Goal: Task Accomplishment & Management: Manage account settings

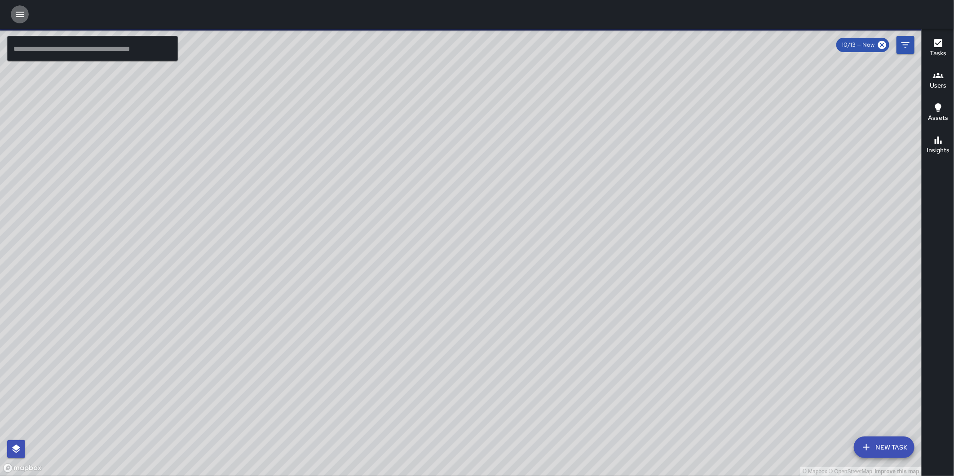
click at [17, 15] on icon "button" at bounding box center [19, 14] width 11 height 11
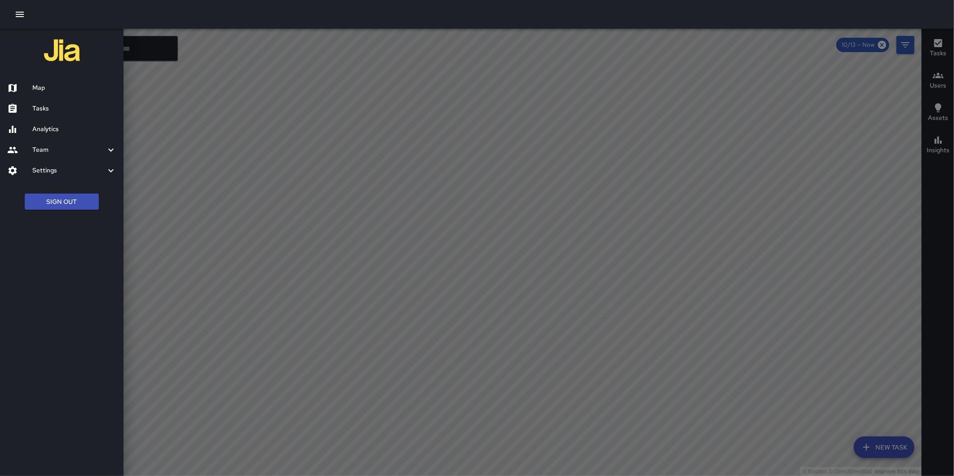
click at [50, 129] on h6 "Analytics" at bounding box center [74, 129] width 84 height 10
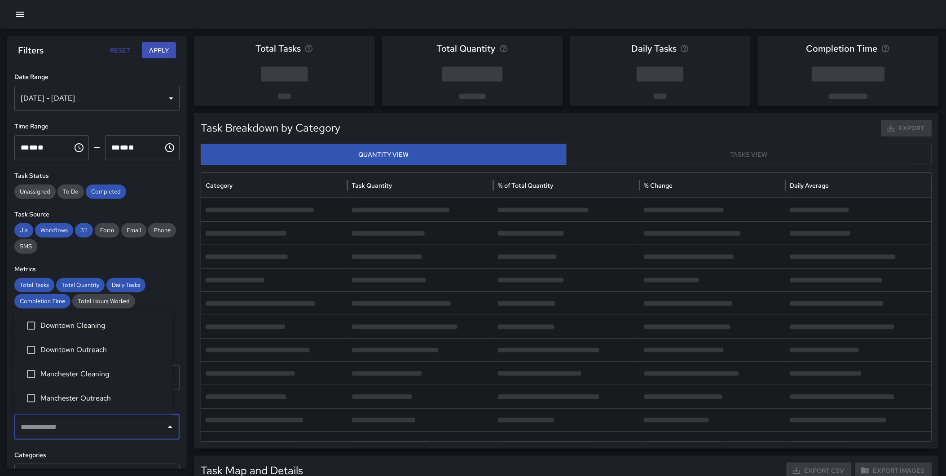
click at [73, 414] on input "text" at bounding box center [90, 426] width 144 height 17
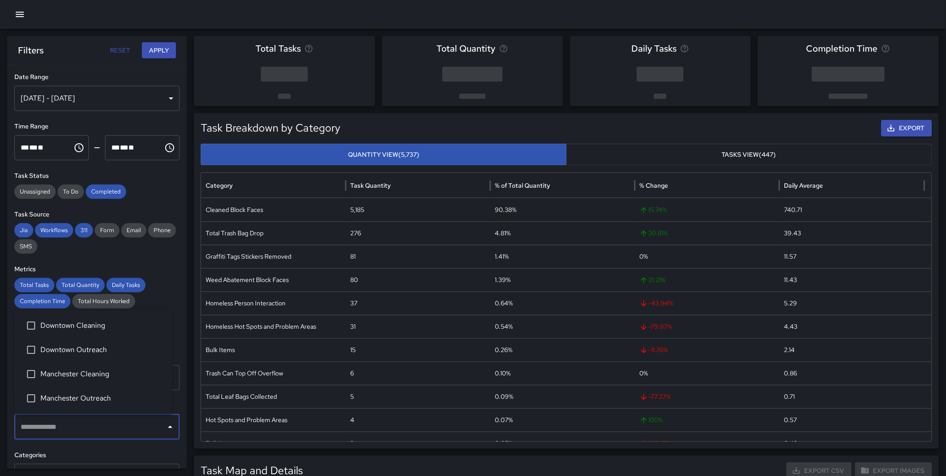
click at [96, 354] on span "Downtown Outreach" at bounding box center [102, 349] width 124 height 11
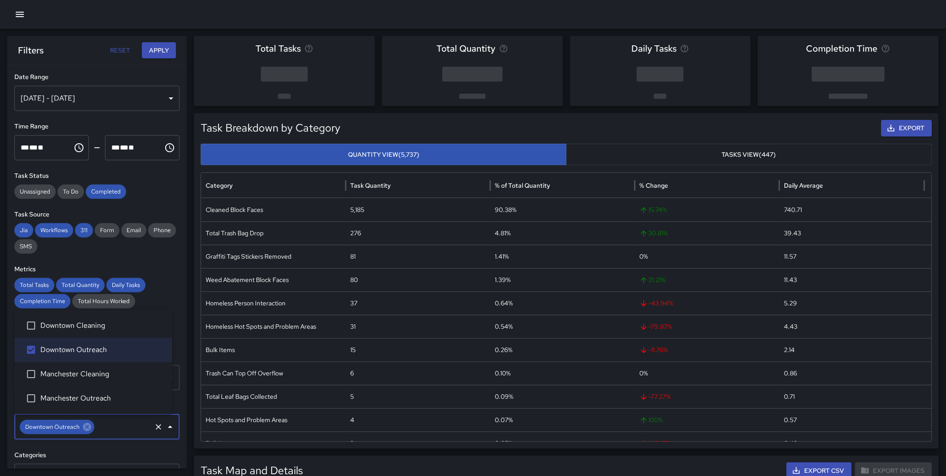
click at [154, 51] on button "Apply" at bounding box center [159, 50] width 34 height 17
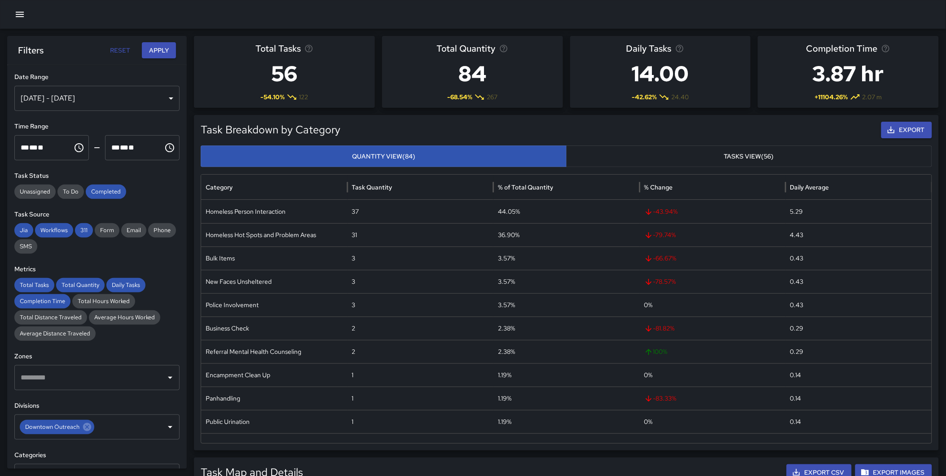
click at [99, 95] on div "Oct 07, 2025 - Oct 13, 2025" at bounding box center [96, 98] width 165 height 25
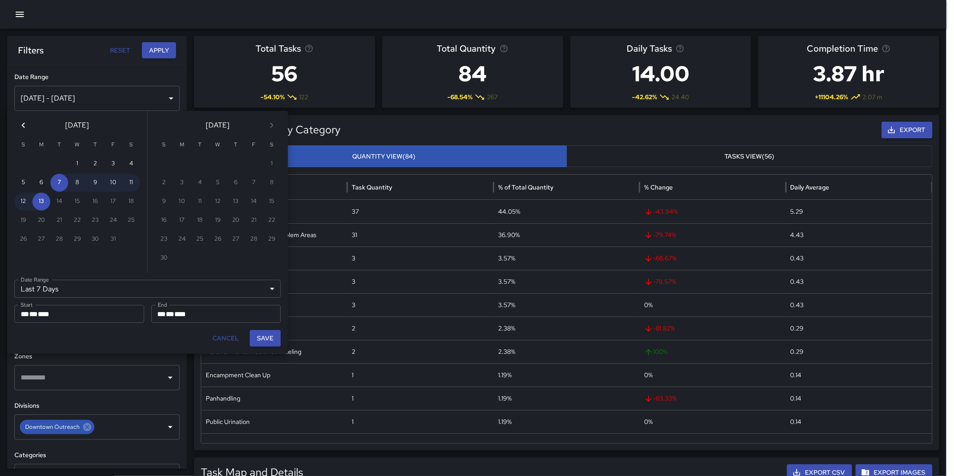
click at [22, 123] on icon "Previous month" at bounding box center [23, 125] width 11 height 11
click at [24, 123] on icon "Previous month" at bounding box center [23, 125] width 11 height 11
click at [32, 124] on div "June 2025" at bounding box center [77, 123] width 140 height 25
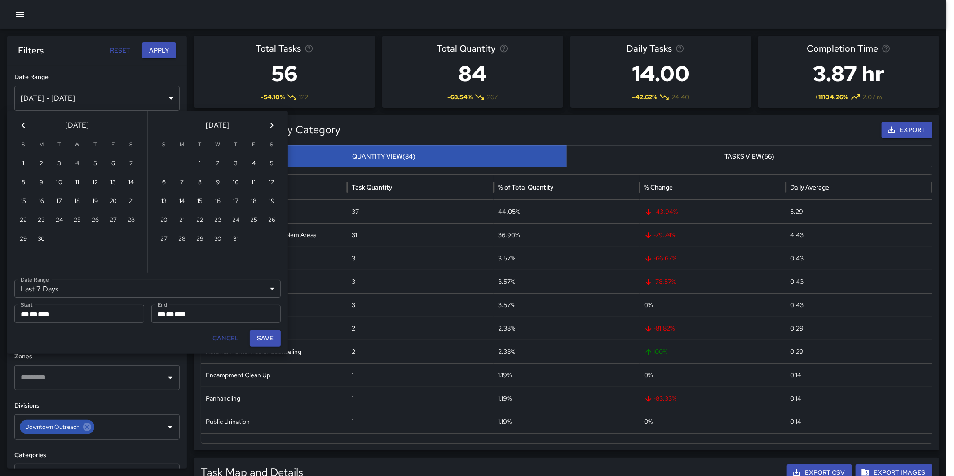
click at [30, 124] on button "Previous month" at bounding box center [23, 125] width 18 height 18
click at [97, 161] on button "1" at bounding box center [95, 164] width 18 height 18
type input "******"
type input "**********"
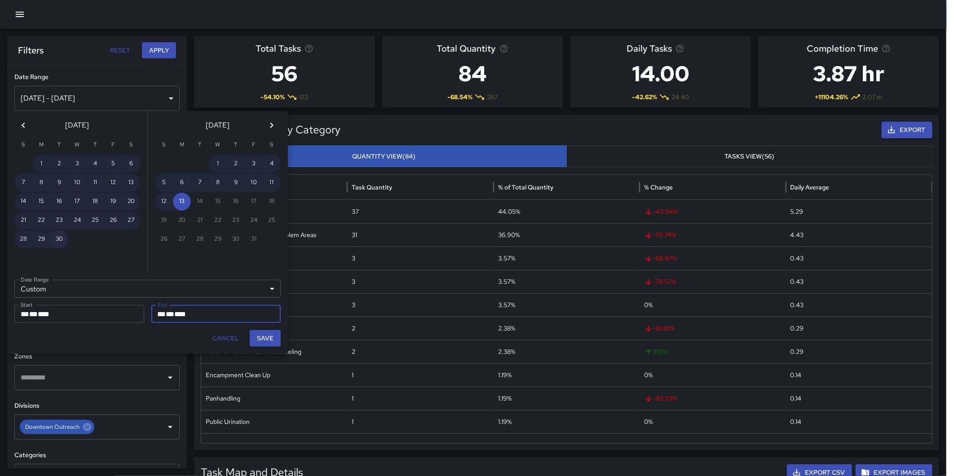
click at [58, 234] on button "30" at bounding box center [59, 239] width 18 height 18
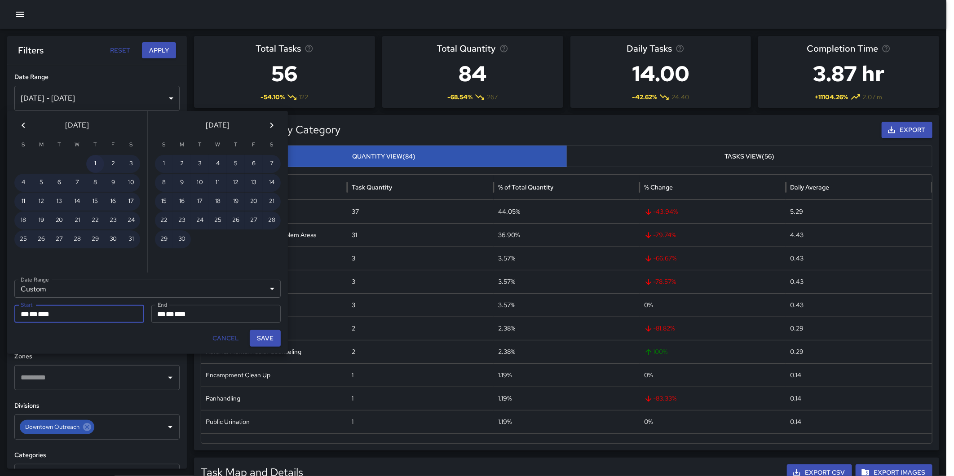
click at [91, 160] on button "1" at bounding box center [95, 164] width 18 height 18
click at [29, 249] on button "31" at bounding box center [23, 258] width 18 height 18
type input "**********"
click at [262, 333] on button "Save" at bounding box center [265, 338] width 31 height 17
type input "**********"
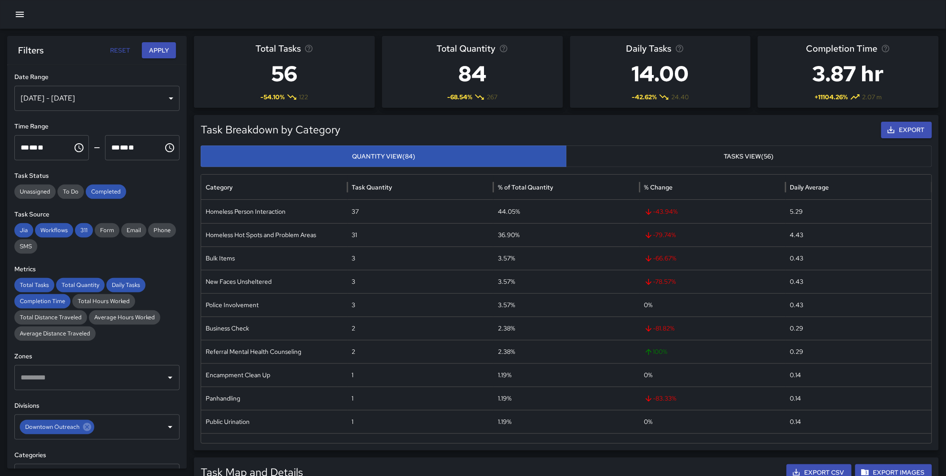
click at [158, 51] on button "Apply" at bounding box center [159, 50] width 34 height 17
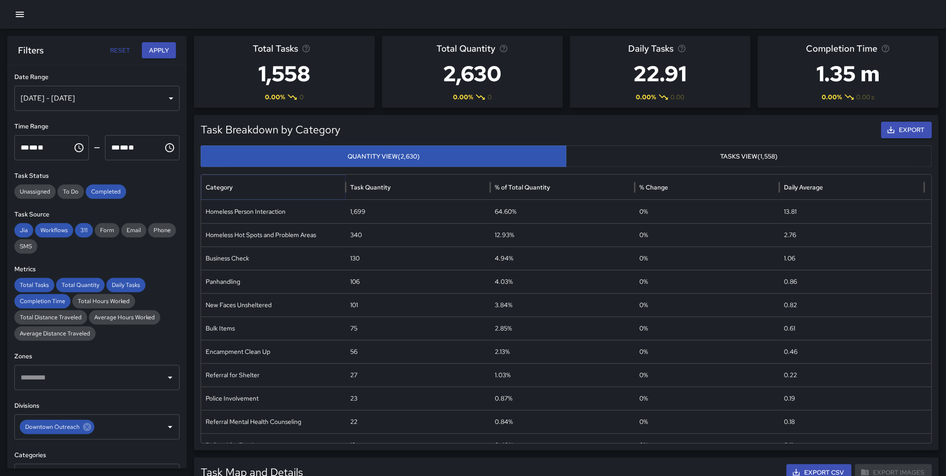
click at [242, 185] on icon "Sort" at bounding box center [240, 187] width 8 height 8
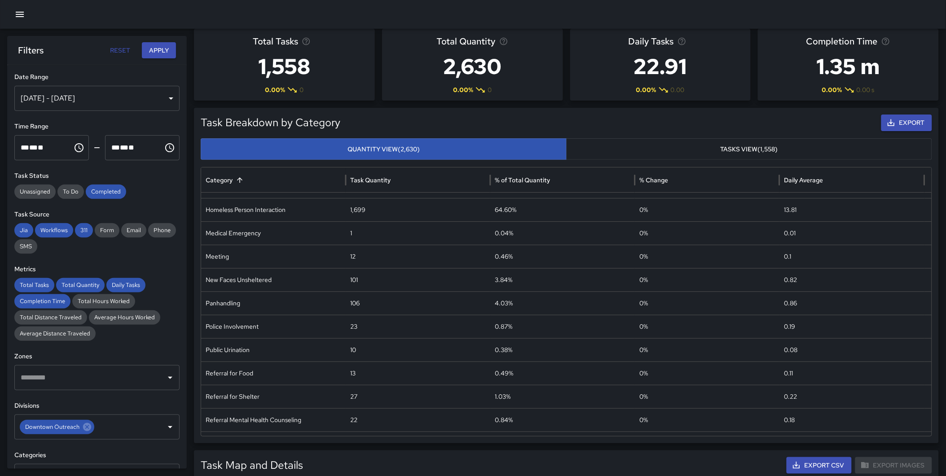
scroll to position [101, 0]
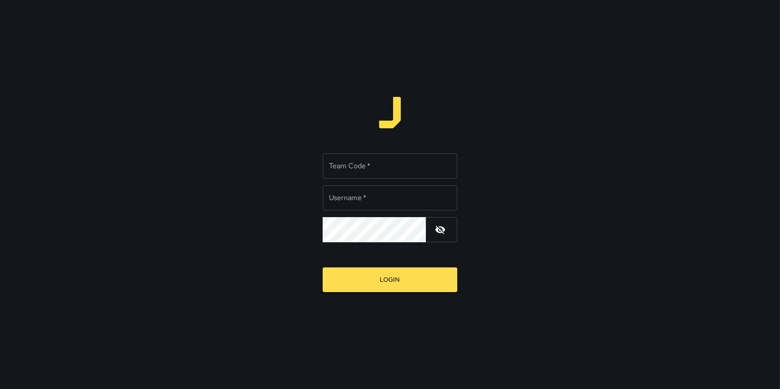
type input "**********"
click at [373, 169] on input "Team Code   *" at bounding box center [390, 166] width 135 height 25
type input "*"
type input "*****"
click at [323, 268] on button "Login" at bounding box center [390, 280] width 135 height 25
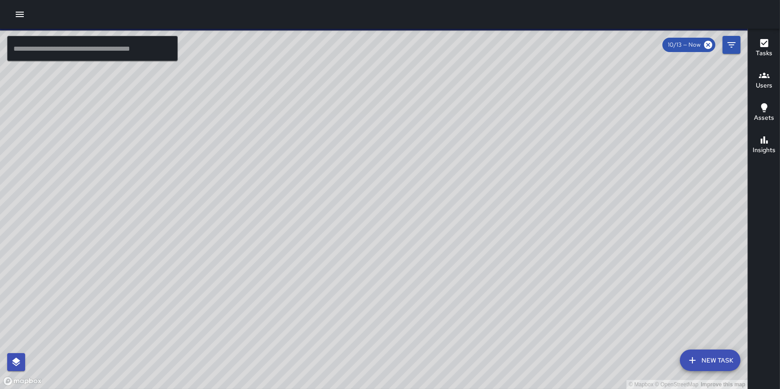
click at [18, 16] on icon "button" at bounding box center [19, 14] width 11 height 11
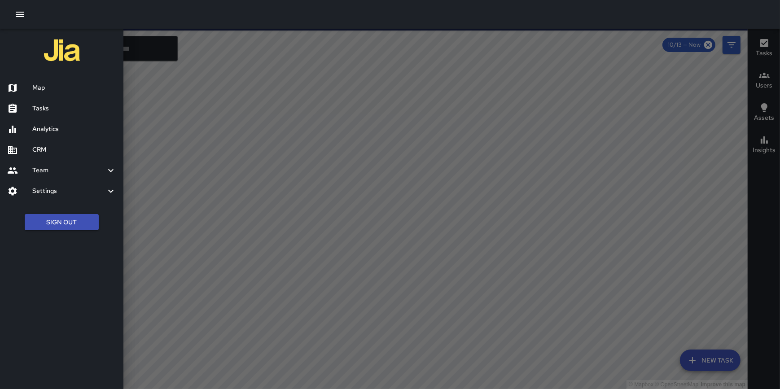
click at [18, 12] on icon "button" at bounding box center [20, 14] width 8 height 5
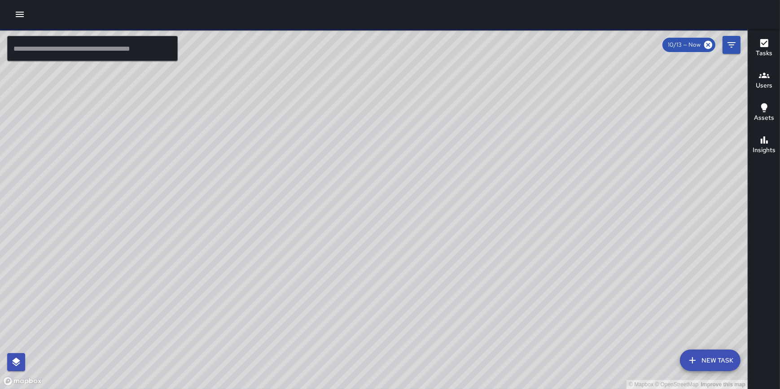
click at [14, 14] on icon "button" at bounding box center [19, 14] width 11 height 11
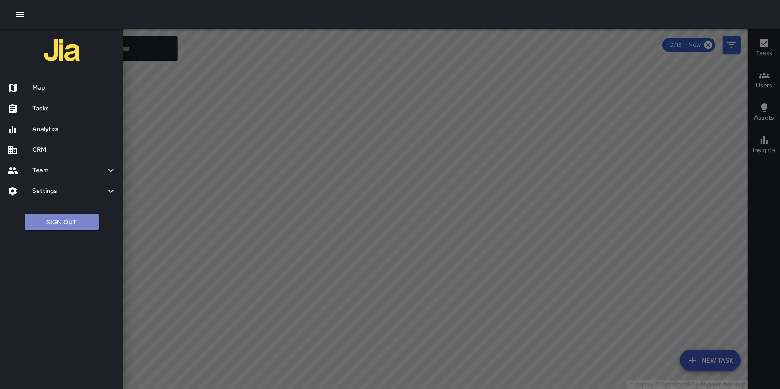
click at [57, 223] on button "Sign Out" at bounding box center [62, 222] width 74 height 17
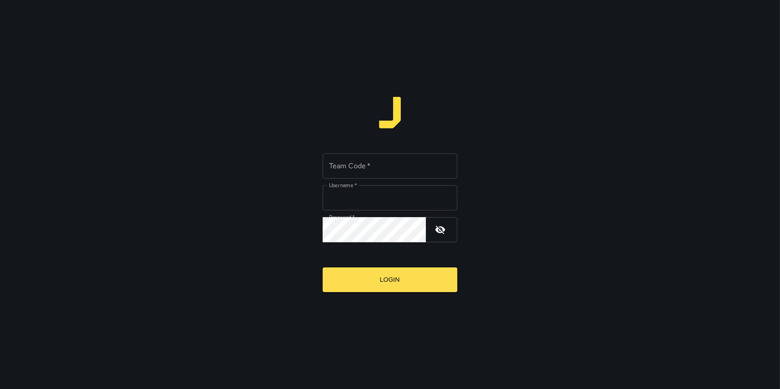
type input "**********"
click at [358, 169] on input "Team Code   *" at bounding box center [390, 166] width 135 height 25
type input "*"
click at [352, 163] on input "Team Code   *" at bounding box center [390, 166] width 135 height 25
type input "*"
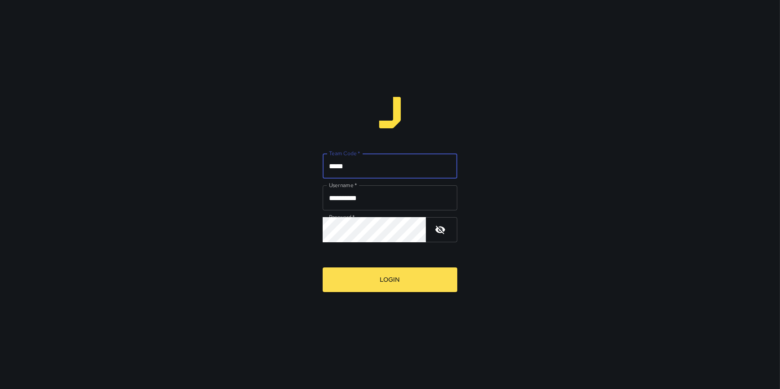
click at [323, 268] on button "Login" at bounding box center [390, 280] width 135 height 25
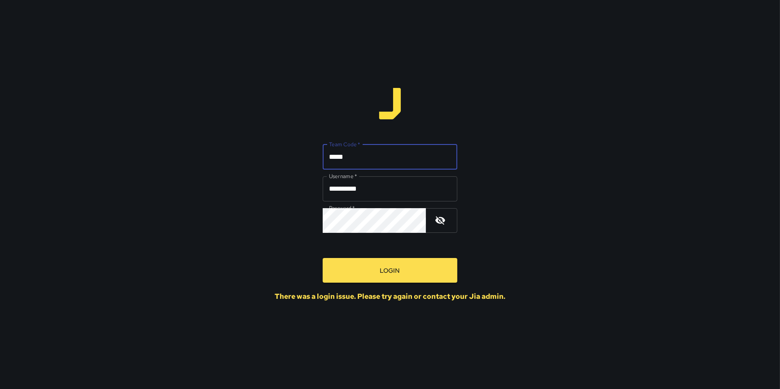
drag, startPoint x: 332, startPoint y: 156, endPoint x: 319, endPoint y: 155, distance: 13.1
click at [320, 157] on div "**********" at bounding box center [390, 194] width 780 height 389
type input "*****"
click at [323, 258] on button "Login" at bounding box center [390, 270] width 135 height 25
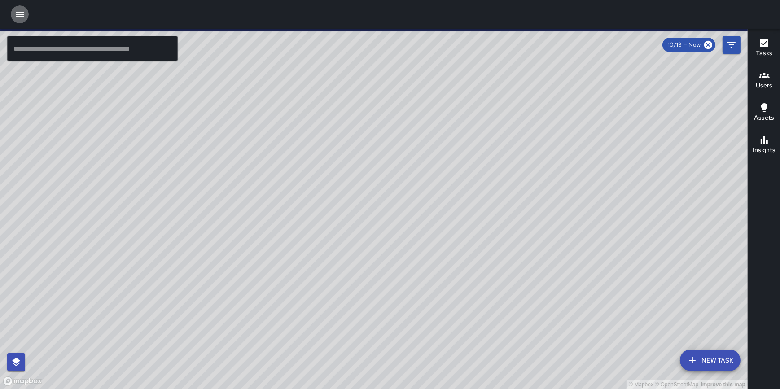
click at [19, 13] on icon "button" at bounding box center [19, 14] width 11 height 11
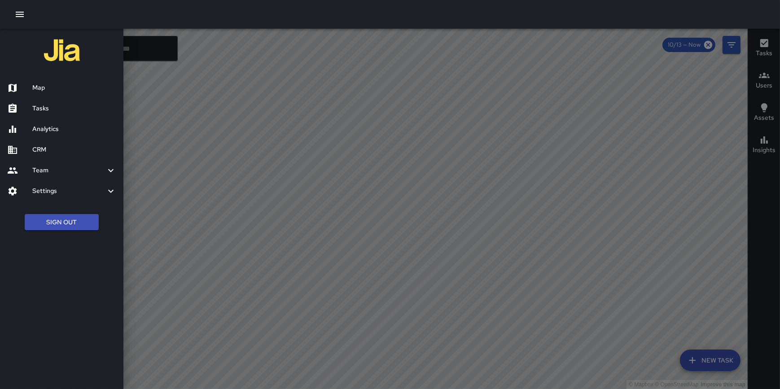
click at [39, 149] on h6 "CRM" at bounding box center [74, 150] width 84 height 10
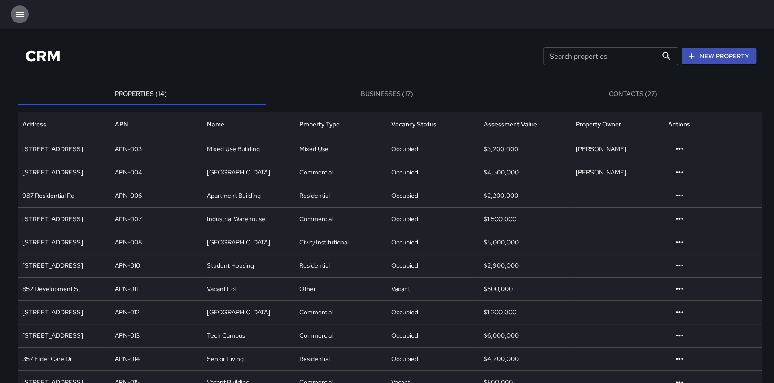
click at [21, 13] on icon "button" at bounding box center [19, 14] width 11 height 11
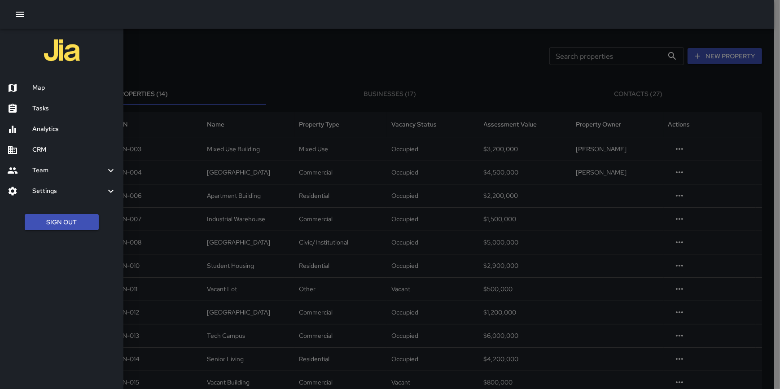
click at [278, 63] on div at bounding box center [390, 194] width 780 height 389
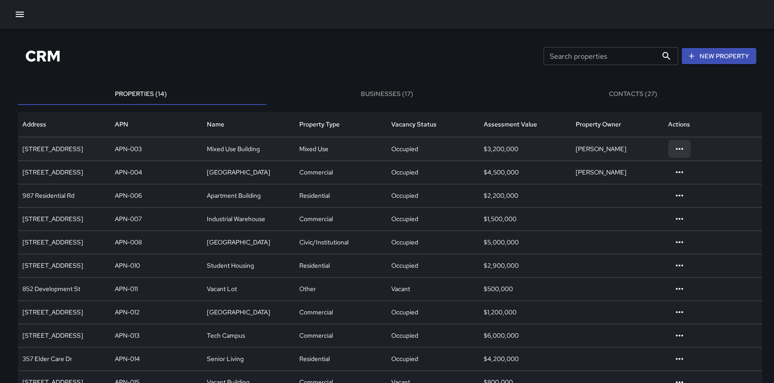
click at [676, 147] on icon at bounding box center [679, 149] width 11 height 11
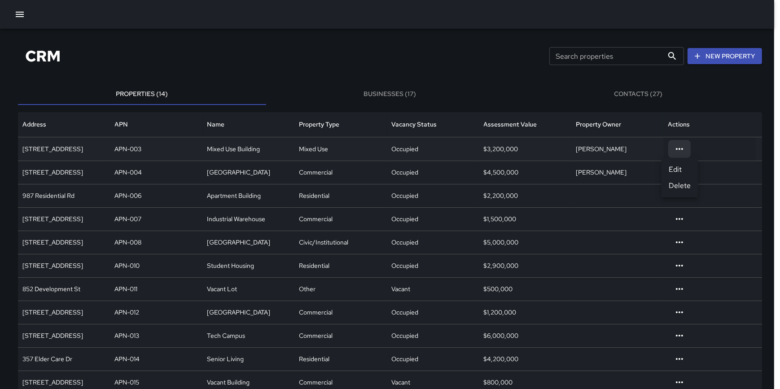
click at [704, 86] on div at bounding box center [390, 194] width 780 height 389
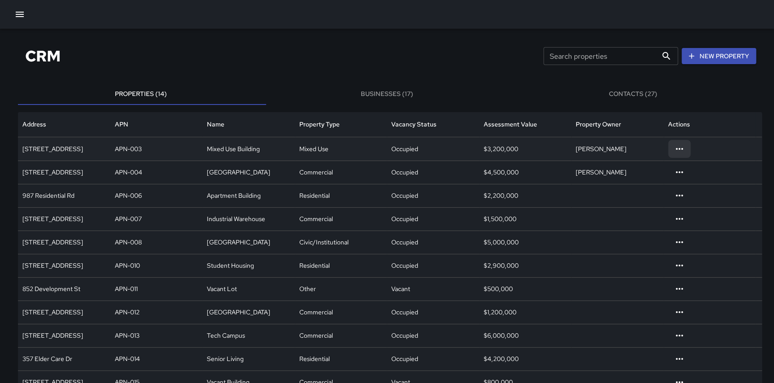
click at [683, 148] on icon at bounding box center [679, 149] width 11 height 11
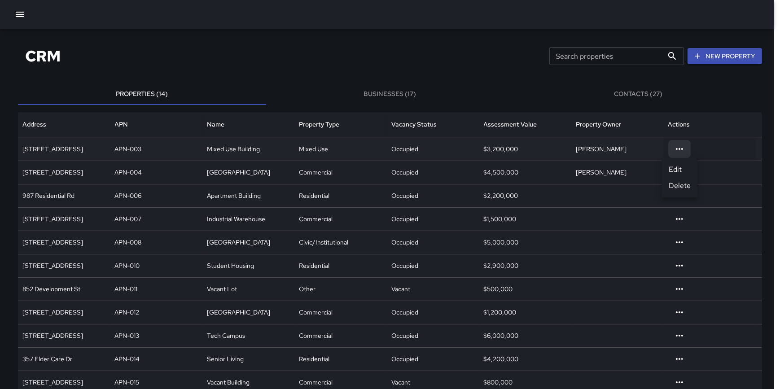
click at [682, 170] on li "Edit" at bounding box center [680, 170] width 36 height 16
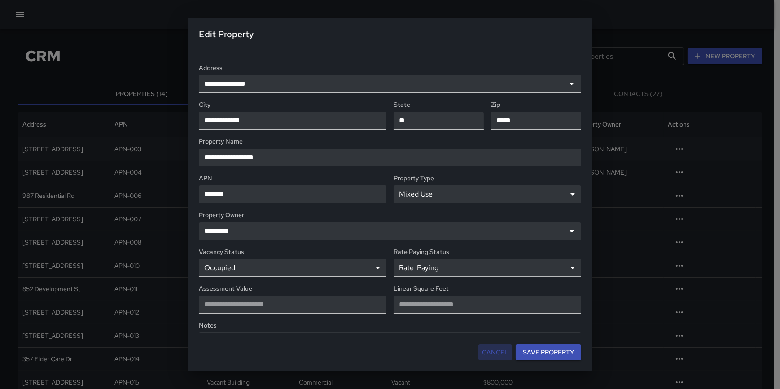
click at [489, 353] on button "Cancel" at bounding box center [496, 352] width 34 height 17
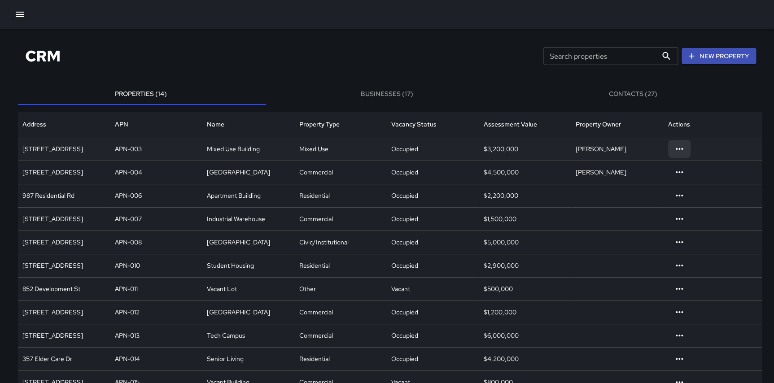
click at [676, 148] on icon at bounding box center [679, 149] width 11 height 11
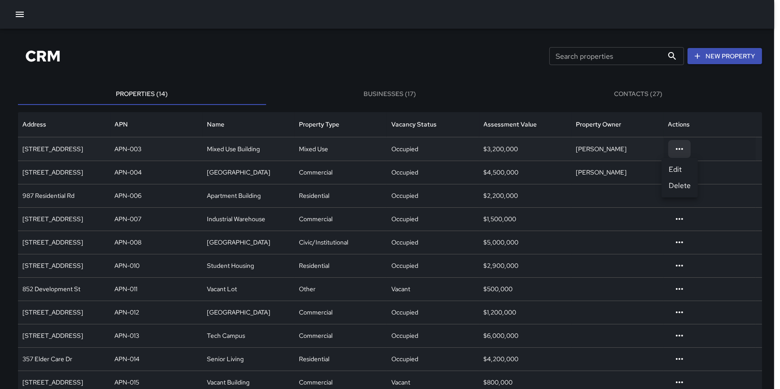
click at [404, 92] on div at bounding box center [390, 194] width 780 height 389
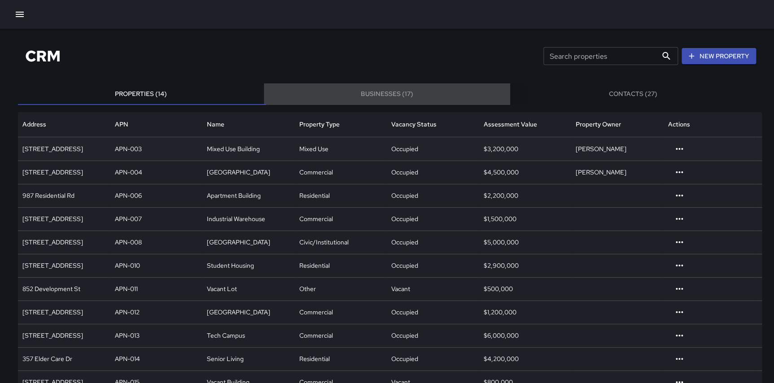
click at [397, 93] on button "Businesses (17)" at bounding box center [387, 95] width 246 height 22
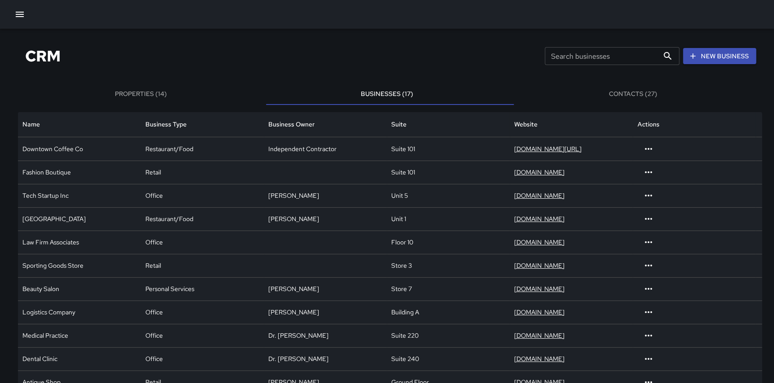
click at [635, 95] on button "Contacts (27)" at bounding box center [633, 95] width 246 height 22
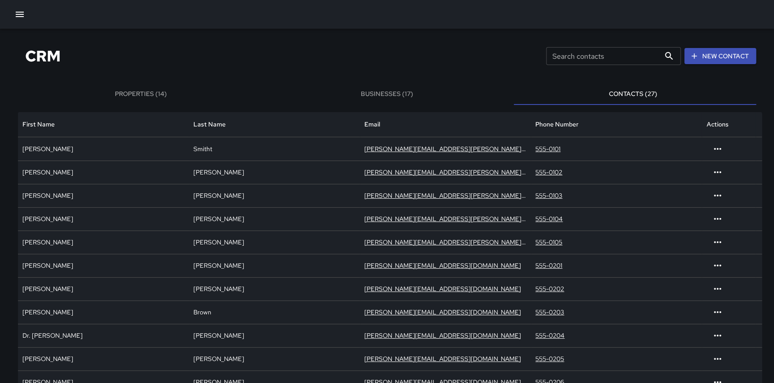
click at [155, 94] on button "Properties (14)" at bounding box center [141, 95] width 246 height 22
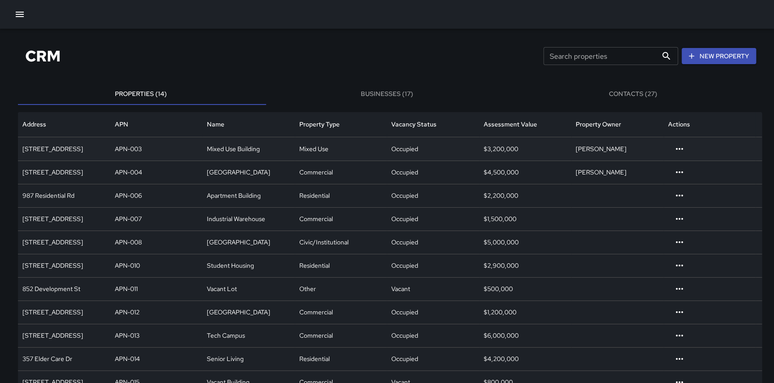
click at [484, 152] on div "$3,200,000" at bounding box center [525, 148] width 92 height 23
click at [677, 150] on icon at bounding box center [679, 149] width 7 height 2
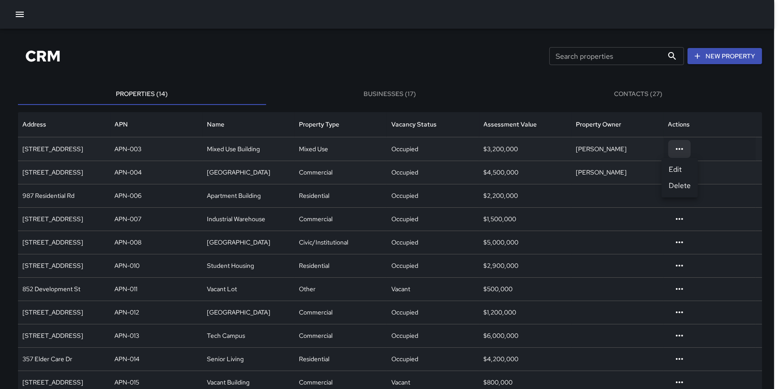
click at [677, 168] on li "Edit" at bounding box center [680, 170] width 36 height 16
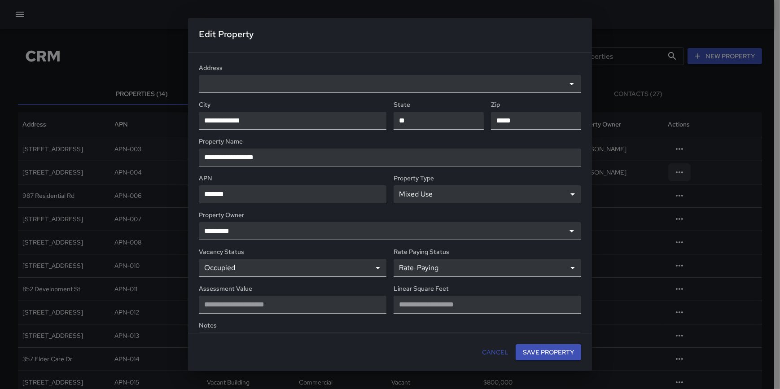
type input "**********"
click at [469, 299] on input "*****" at bounding box center [488, 305] width 188 height 18
click at [519, 117] on input "*****" at bounding box center [536, 121] width 90 height 18
click at [400, 84] on input "**********" at bounding box center [377, 84] width 350 height 18
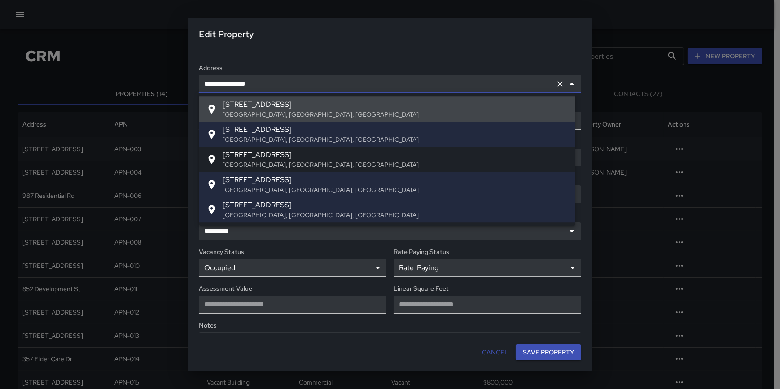
click at [415, 60] on div "**********" at bounding box center [390, 193] width 404 height 281
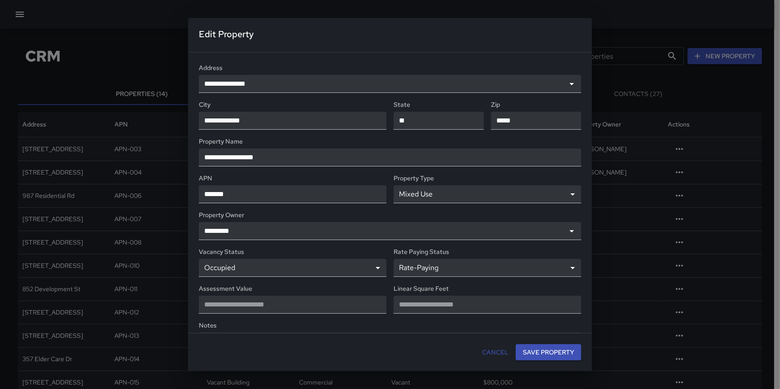
click at [496, 354] on button "Cancel" at bounding box center [496, 352] width 34 height 17
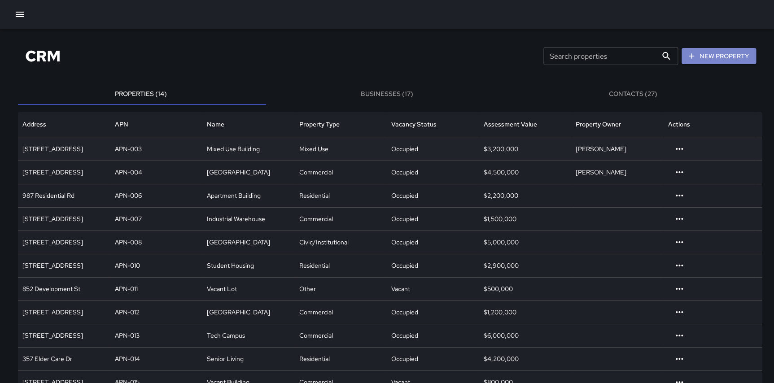
click at [696, 57] on icon "button" at bounding box center [691, 56] width 9 height 9
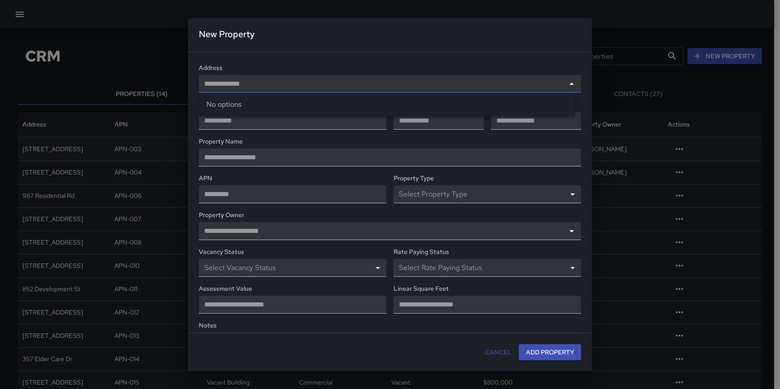
click at [441, 76] on input "text" at bounding box center [382, 84] width 361 height 18
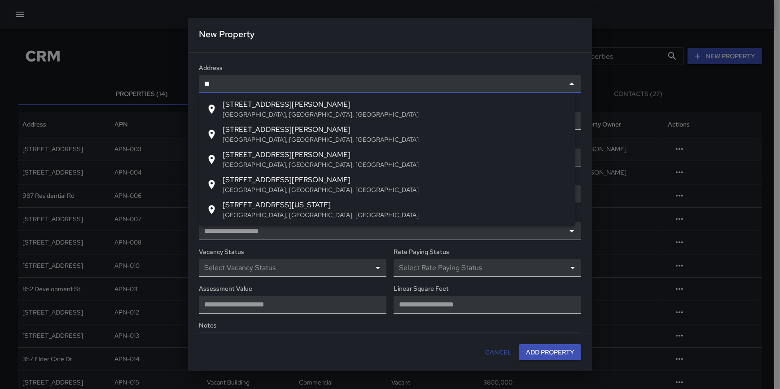
type input "*"
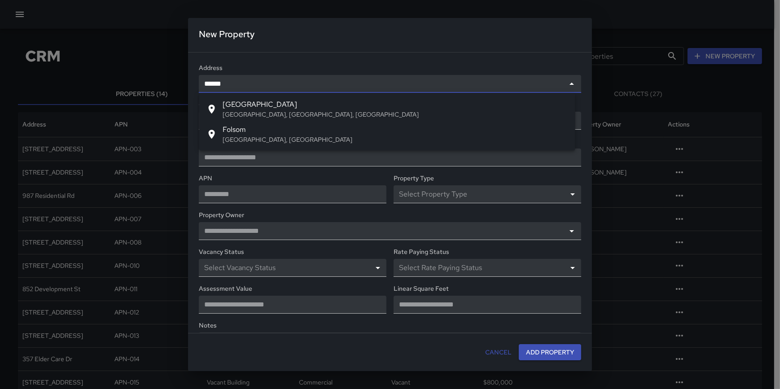
click at [341, 112] on p "San Francisco, CA, USA" at bounding box center [396, 114] width 346 height 9
type input "**********"
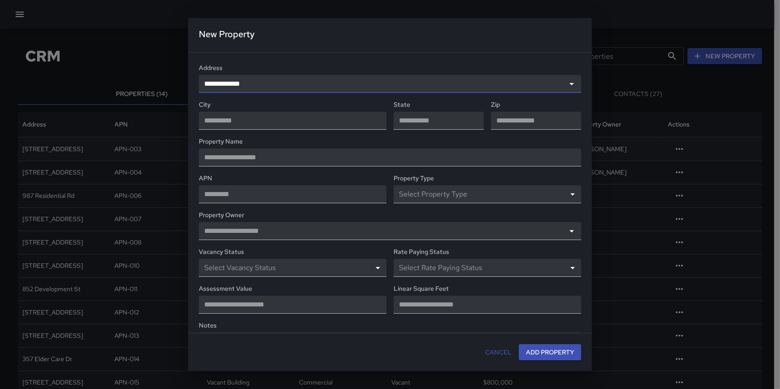
type input "**********"
type input "*****"
type input "**********"
click at [403, 57] on div "**********" at bounding box center [390, 193] width 404 height 281
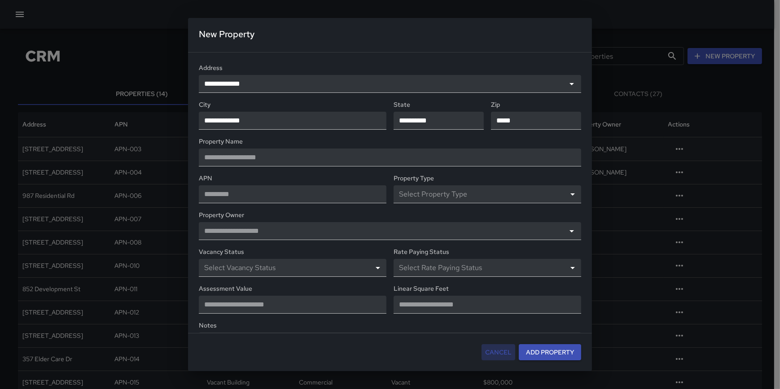
click at [498, 353] on button "Cancel" at bounding box center [499, 352] width 34 height 17
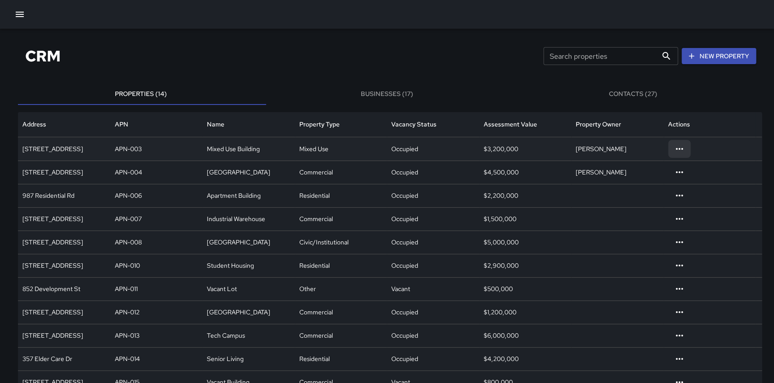
click at [681, 152] on icon at bounding box center [679, 149] width 11 height 11
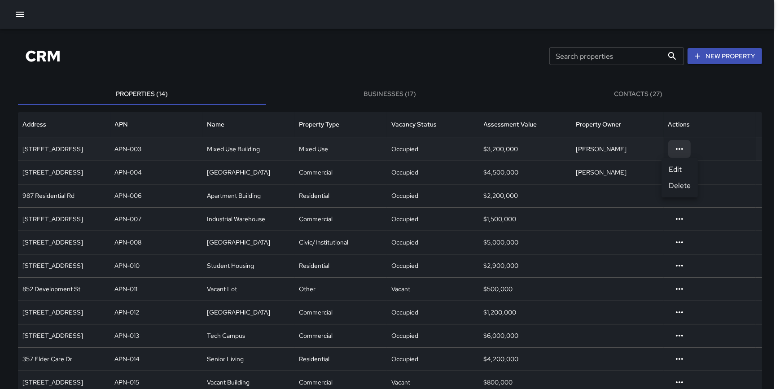
click at [682, 174] on li "Edit" at bounding box center [680, 170] width 36 height 16
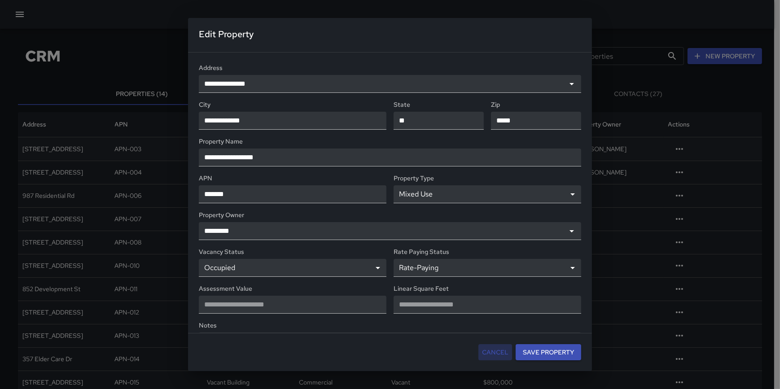
click at [498, 353] on button "Cancel" at bounding box center [496, 352] width 34 height 17
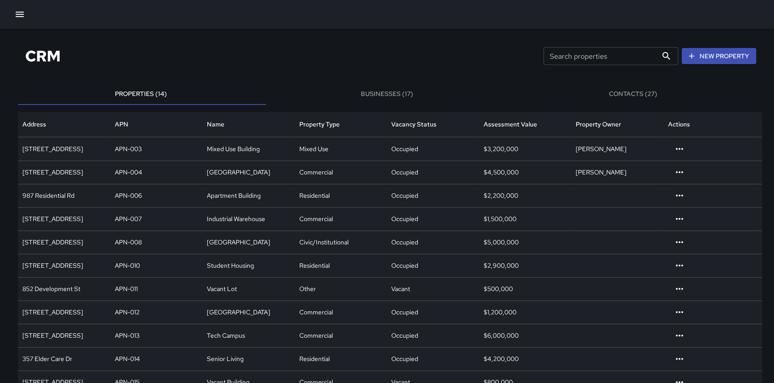
click at [420, 70] on div "CRM Search properties Search properties New Property" at bounding box center [387, 56] width 739 height 33
click at [632, 58] on input "Search properties" at bounding box center [601, 56] width 114 height 18
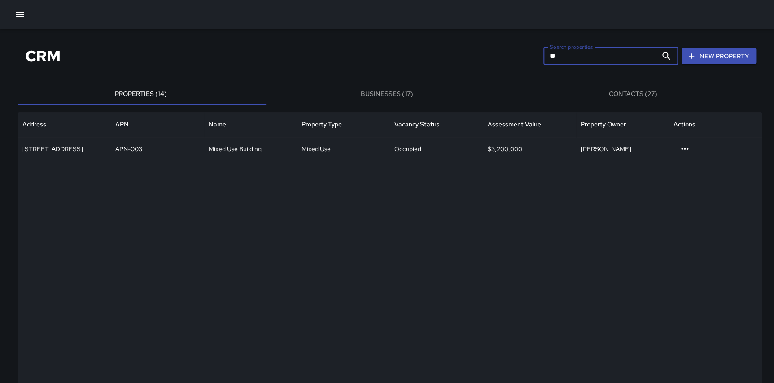
type input "*"
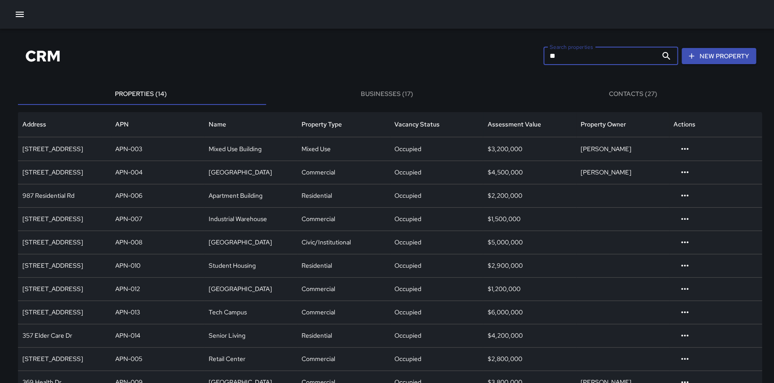
type input "*"
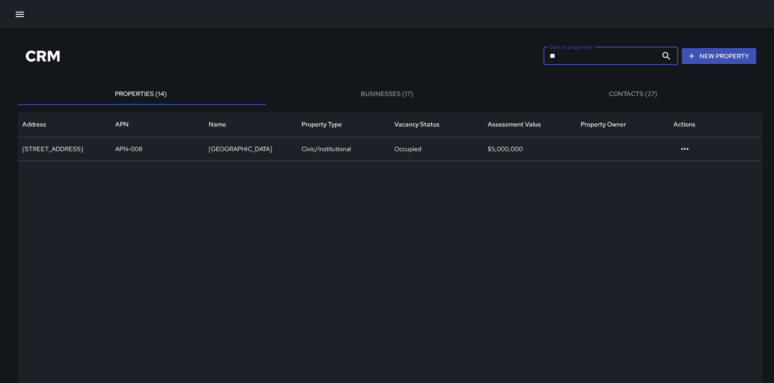
type input "*"
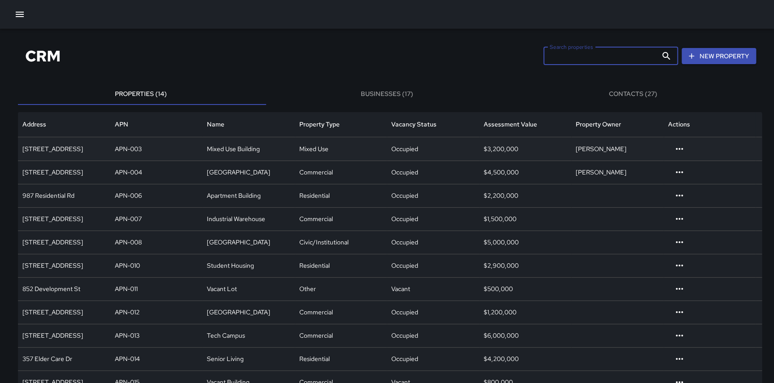
click at [269, 152] on div "Mixed Use Building" at bounding box center [248, 148] width 92 height 23
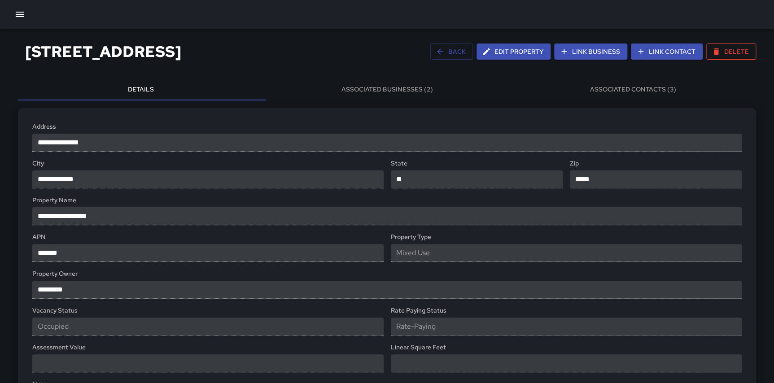
scroll to position [3, 0]
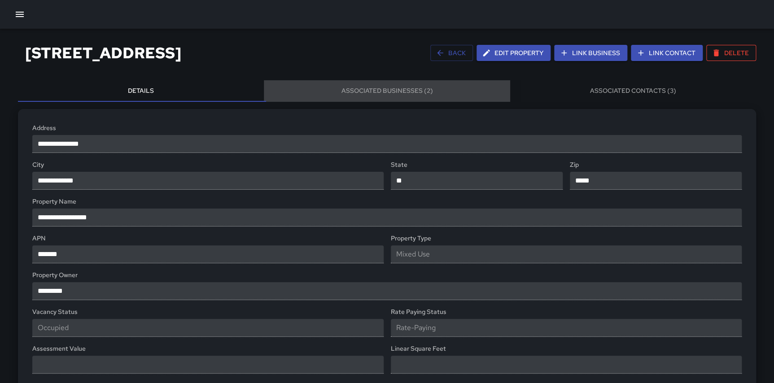
click at [394, 88] on button "Associated Businesses (2)" at bounding box center [387, 91] width 246 height 22
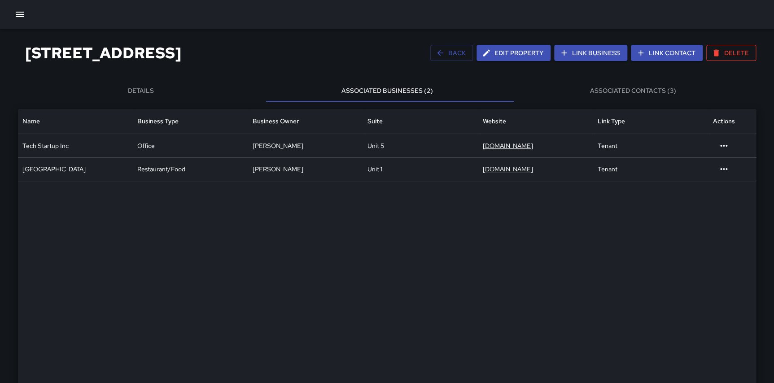
click at [625, 97] on button "Associated Contacts (3)" at bounding box center [633, 91] width 246 height 22
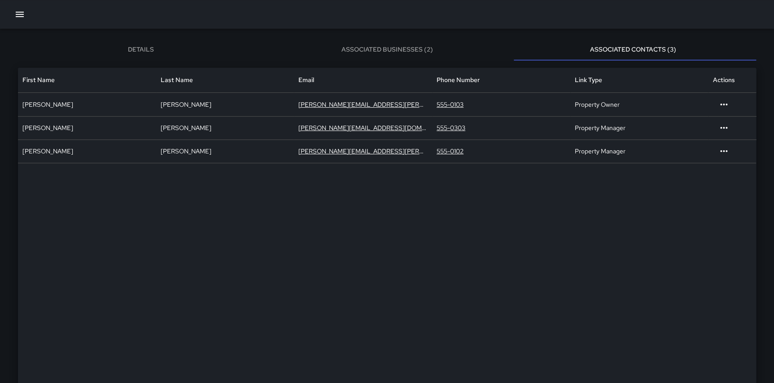
scroll to position [0, 0]
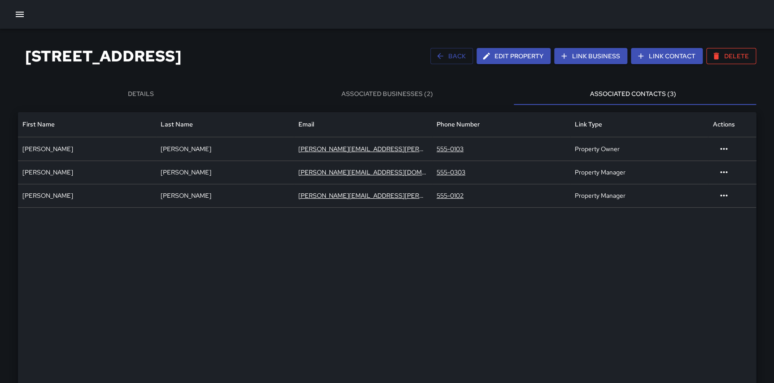
click at [371, 94] on button "Associated Businesses (2)" at bounding box center [387, 95] width 246 height 22
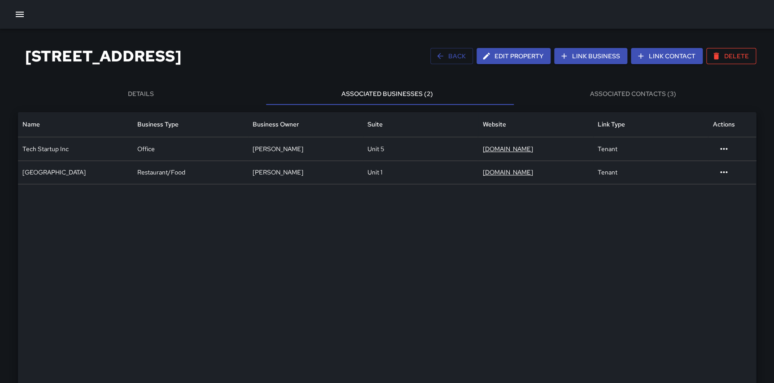
click at [141, 92] on button "Details" at bounding box center [141, 95] width 246 height 22
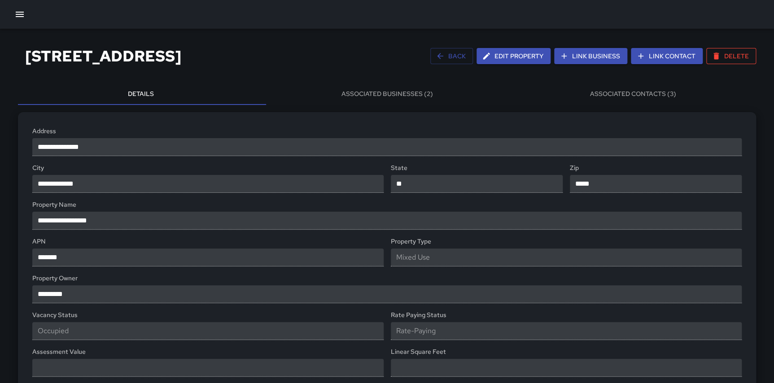
click at [367, 93] on button "Associated Businesses (2)" at bounding box center [387, 95] width 246 height 22
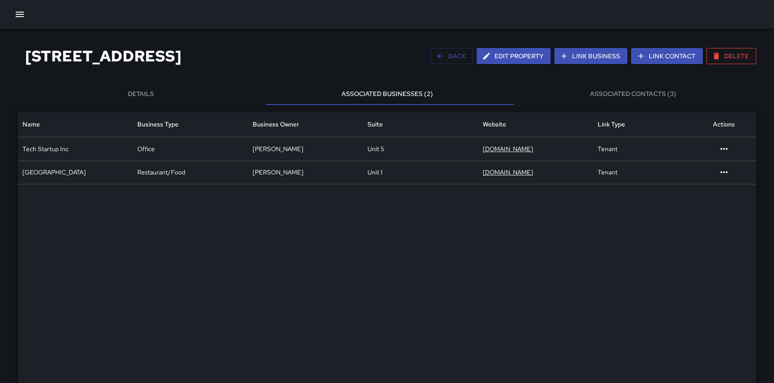
click at [147, 93] on button "Details" at bounding box center [141, 95] width 246 height 22
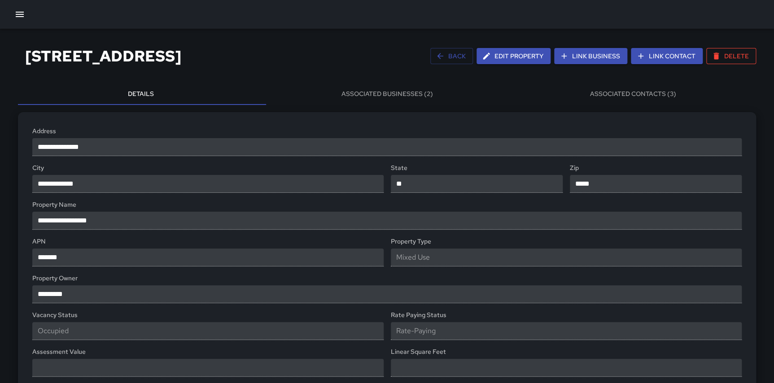
click at [435, 260] on div "Mixed Use" at bounding box center [567, 258] width 352 height 18
click at [435, 256] on div "Mixed Use" at bounding box center [567, 258] width 352 height 18
click at [372, 95] on button "Associated Businesses (2)" at bounding box center [387, 95] width 246 height 22
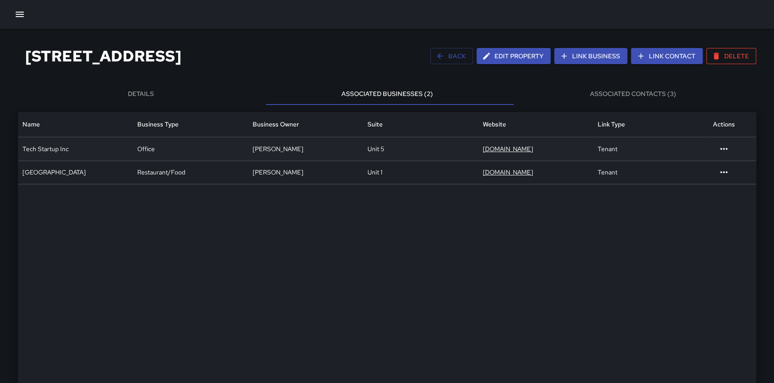
click at [604, 153] on div "Tenant" at bounding box center [651, 148] width 115 height 23
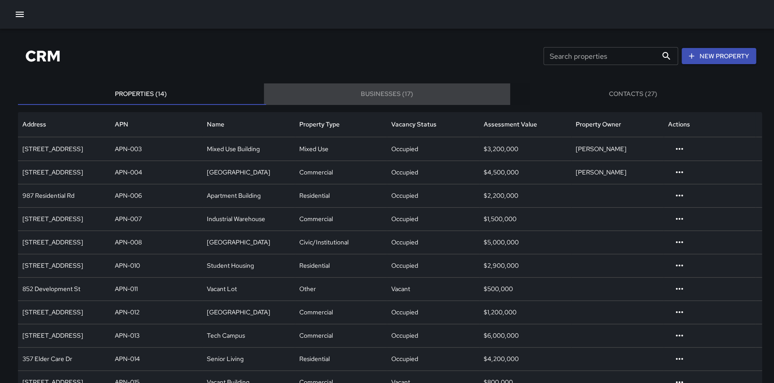
click at [399, 95] on button "Businesses (17)" at bounding box center [387, 95] width 246 height 22
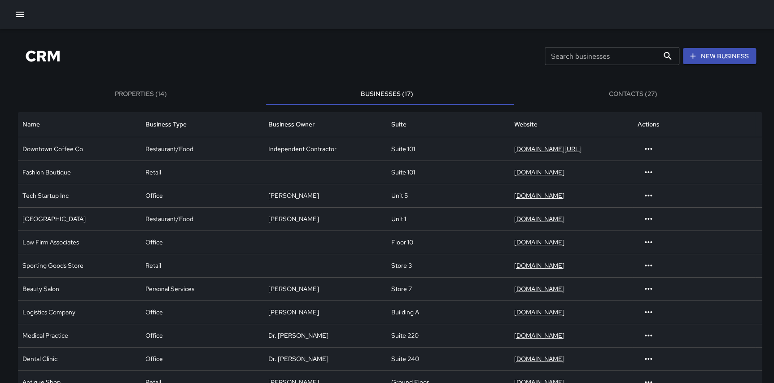
click at [142, 89] on button "Properties (14)" at bounding box center [141, 95] width 246 height 22
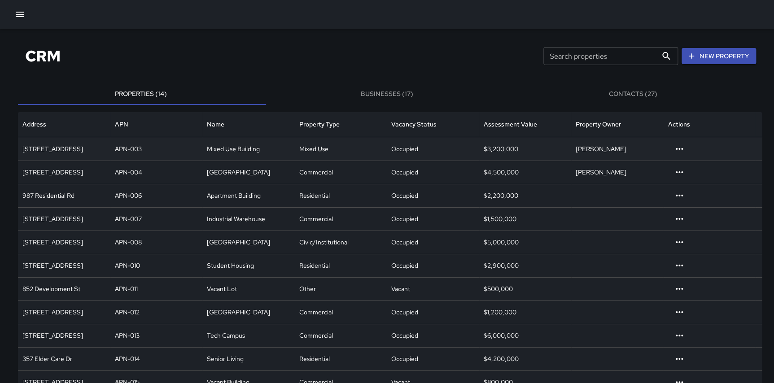
click at [339, 152] on div "Mixed Use" at bounding box center [341, 148] width 92 height 23
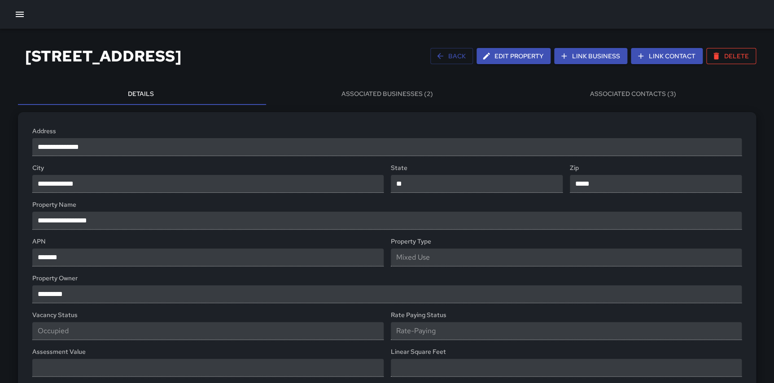
click at [431, 95] on button "Associated Businesses (2)" at bounding box center [387, 95] width 246 height 22
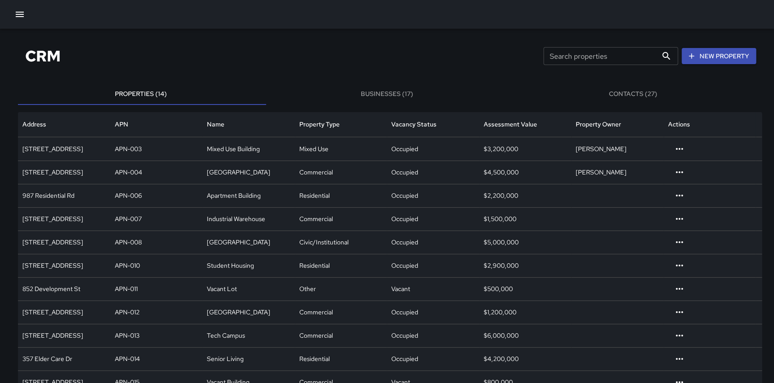
click at [638, 94] on button "Contacts (27)" at bounding box center [633, 95] width 246 height 22
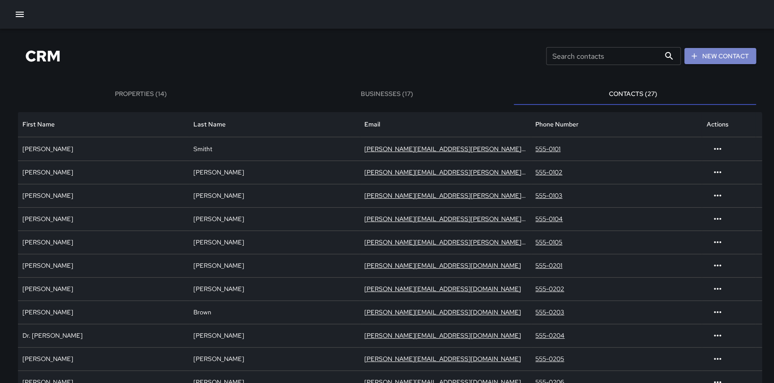
click at [712, 58] on button "New Contact" at bounding box center [721, 56] width 72 height 17
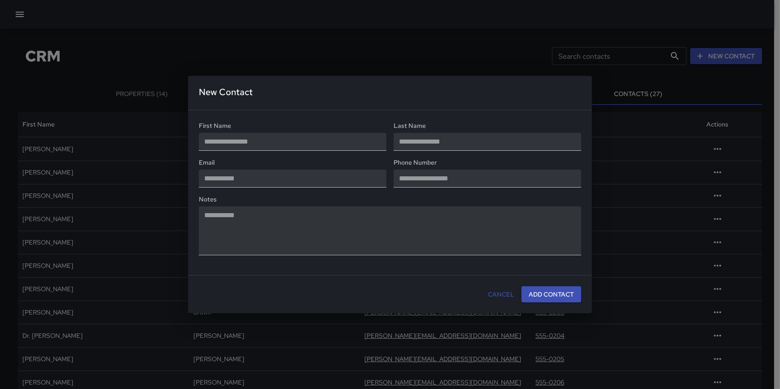
click at [507, 295] on button "Cancel" at bounding box center [501, 294] width 34 height 17
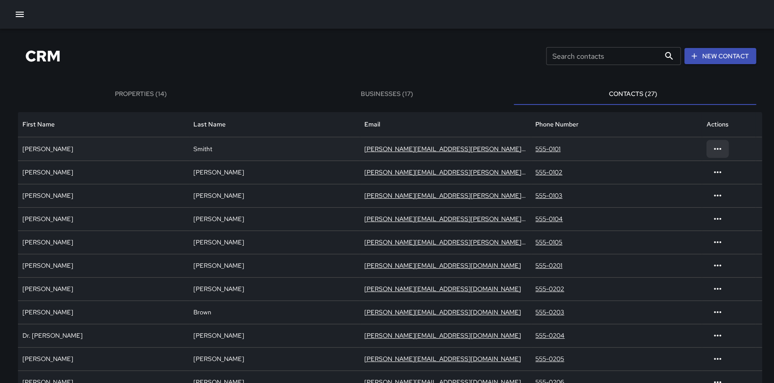
click at [715, 148] on icon at bounding box center [717, 149] width 11 height 11
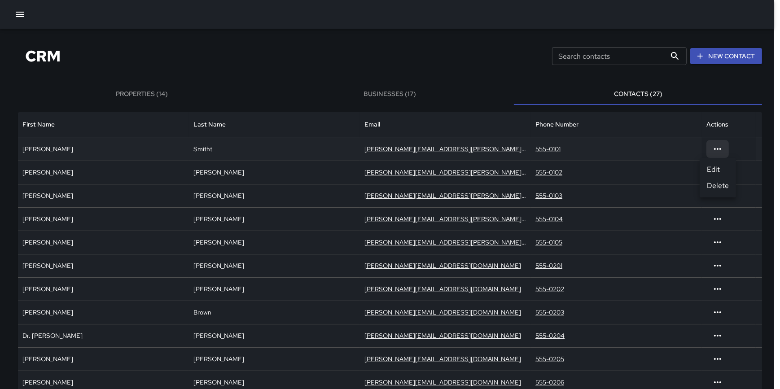
click at [257, 145] on div at bounding box center [390, 194] width 780 height 389
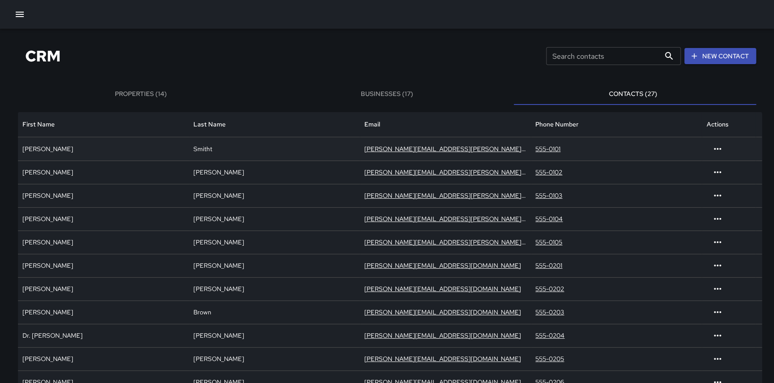
click at [239, 151] on div "Smitht" at bounding box center [274, 148] width 171 height 23
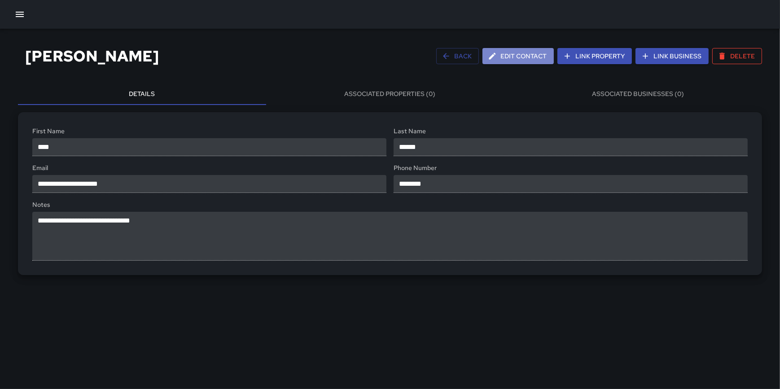
click at [528, 56] on button "Edit Contact" at bounding box center [518, 56] width 71 height 17
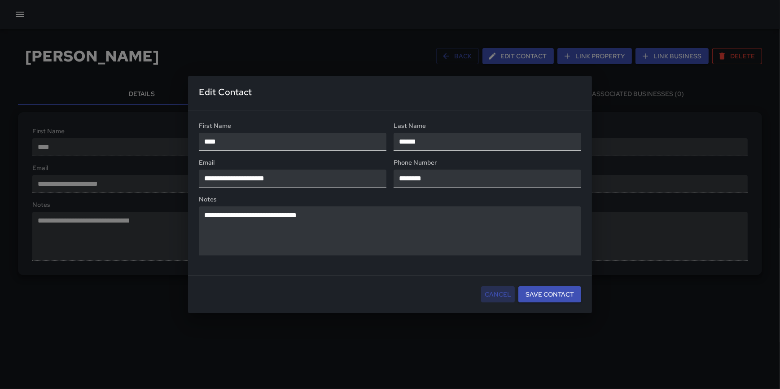
click at [503, 290] on button "Cancel" at bounding box center [498, 294] width 34 height 17
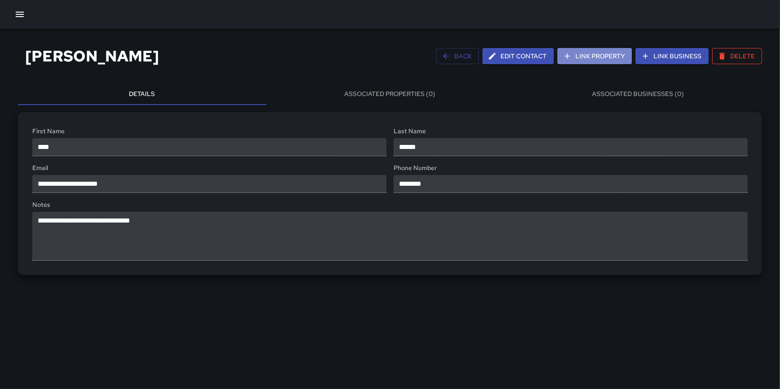
click at [598, 54] on button "Link Property" at bounding box center [595, 56] width 75 height 17
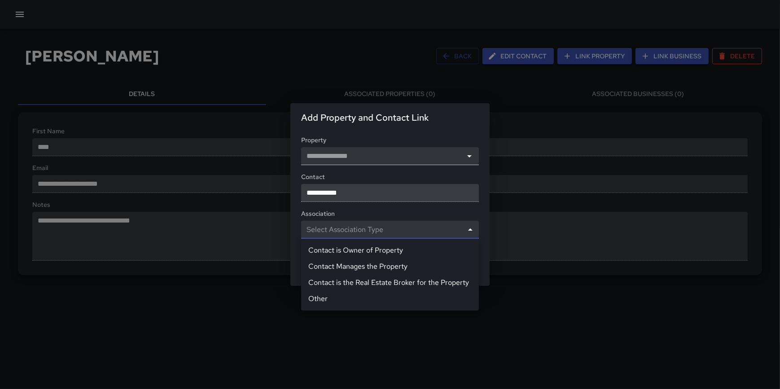
click at [444, 229] on body "**********" at bounding box center [390, 194] width 780 height 389
click at [440, 210] on div at bounding box center [390, 194] width 780 height 389
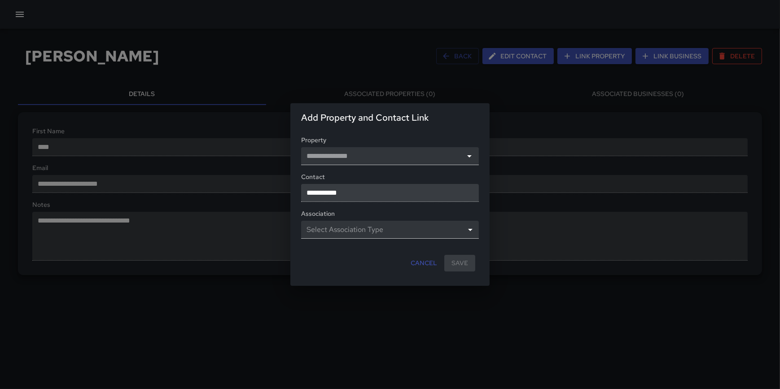
click at [470, 336] on div "**********" at bounding box center [390, 194] width 780 height 389
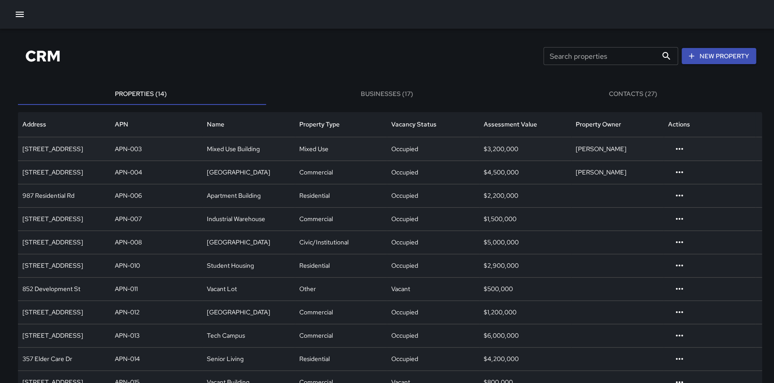
click at [461, 148] on div "Occupied" at bounding box center [433, 148] width 92 height 23
click at [242, 147] on div "Mixed Use Building" at bounding box center [248, 148] width 92 height 23
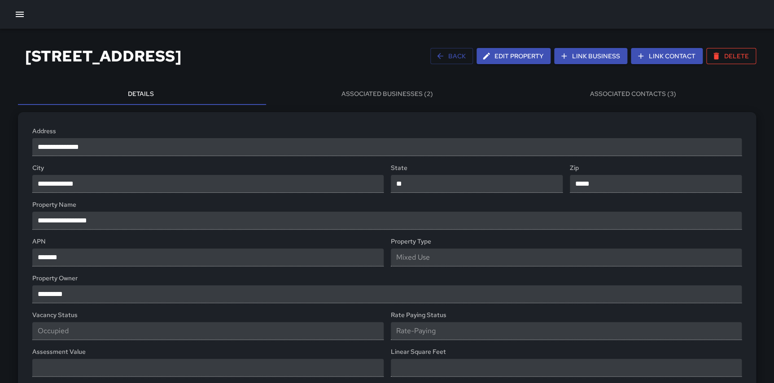
click at [396, 92] on button "Associated Businesses (2)" at bounding box center [387, 95] width 246 height 22
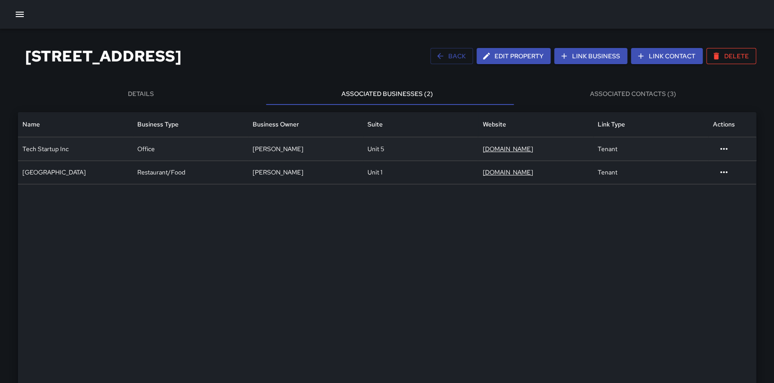
click at [422, 146] on div "Unit 5" at bounding box center [420, 148] width 115 height 23
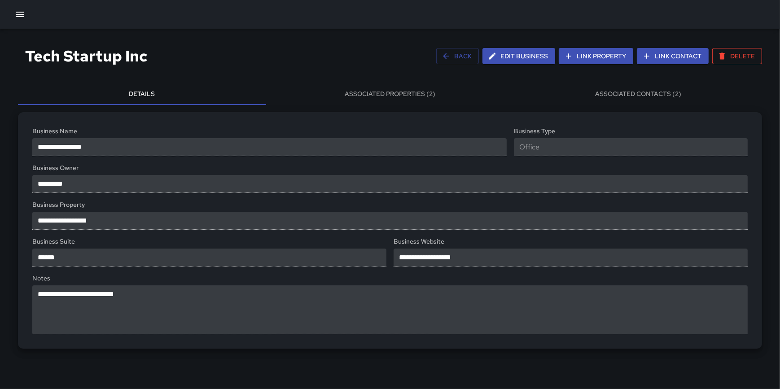
click at [451, 54] on icon "button" at bounding box center [446, 56] width 9 height 9
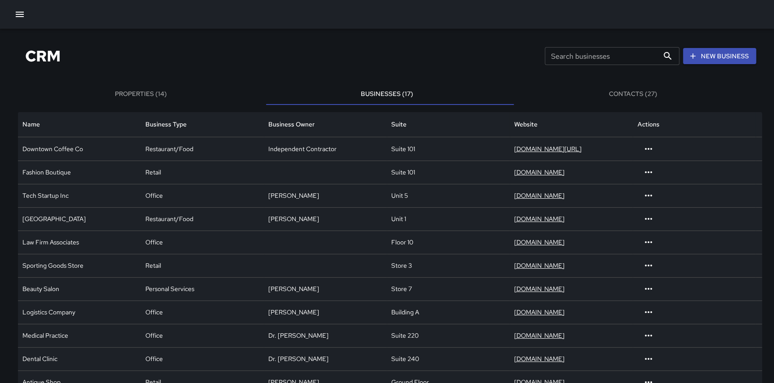
click at [640, 92] on button "Contacts (27)" at bounding box center [633, 95] width 246 height 22
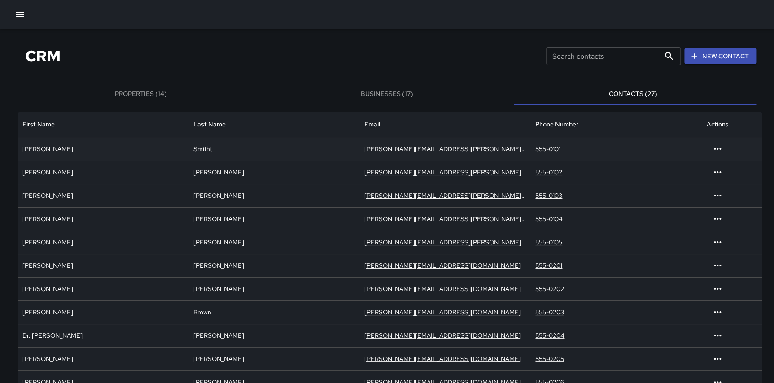
click at [596, 151] on div "555-0101" at bounding box center [616, 148] width 171 height 23
click at [581, 151] on div "555-0101" at bounding box center [616, 148] width 171 height 23
click at [392, 150] on link "[PERSON_NAME][EMAIL_ADDRESS][PERSON_NAME][DOMAIN_NAME]" at bounding box center [468, 149] width 207 height 8
click at [270, 150] on div "Smitht" at bounding box center [274, 148] width 171 height 23
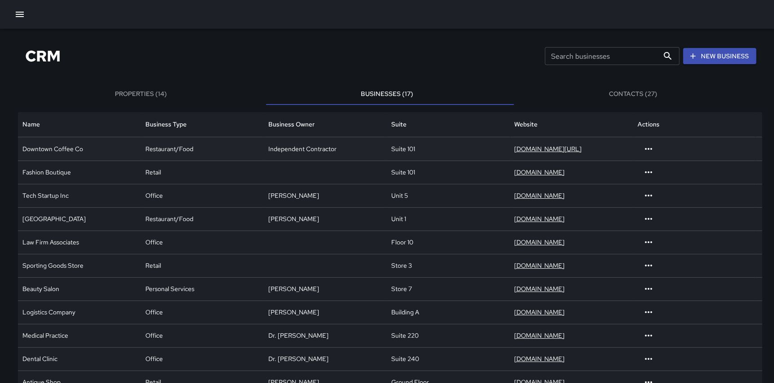
click at [464, 143] on div "Suite 101" at bounding box center [448, 148] width 123 height 23
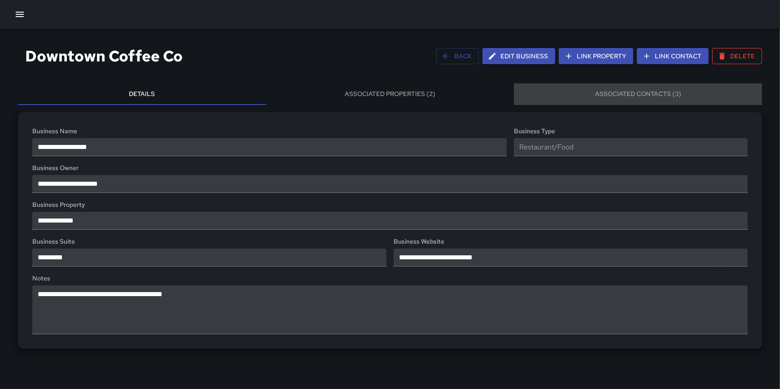
click at [603, 95] on button "Associated Contacts (3)" at bounding box center [638, 95] width 248 height 22
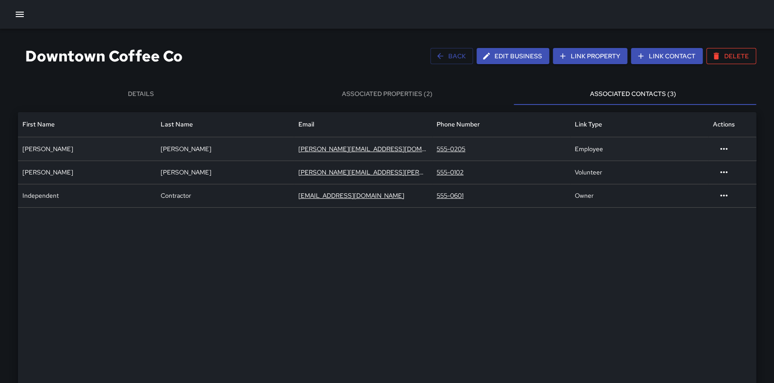
click at [251, 150] on div "[PERSON_NAME]" at bounding box center [225, 148] width 138 height 23
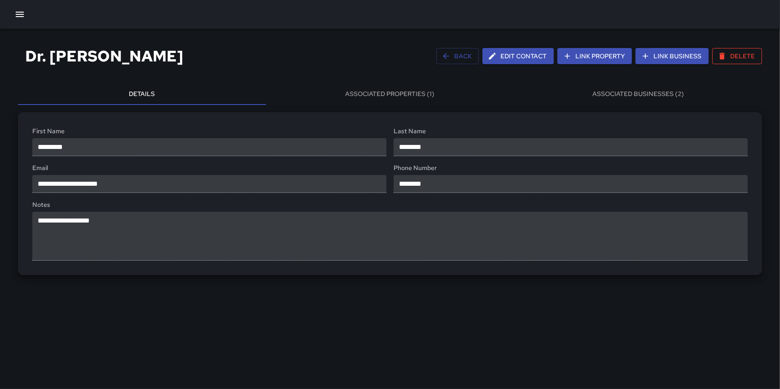
click at [409, 93] on button "Associated Properties (1)" at bounding box center [390, 95] width 248 height 22
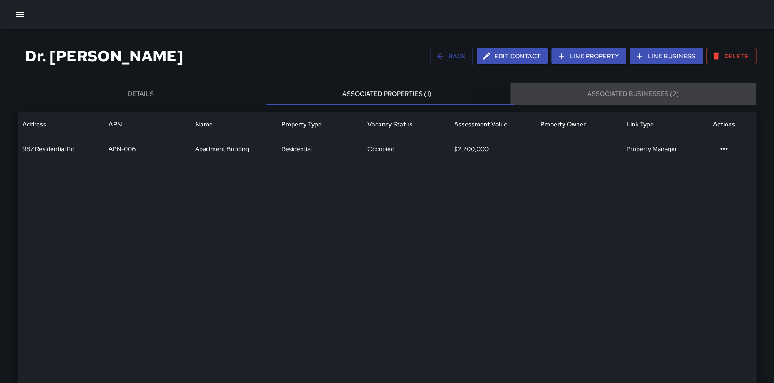
click at [617, 91] on button "Associated Businesses (2)" at bounding box center [633, 95] width 246 height 22
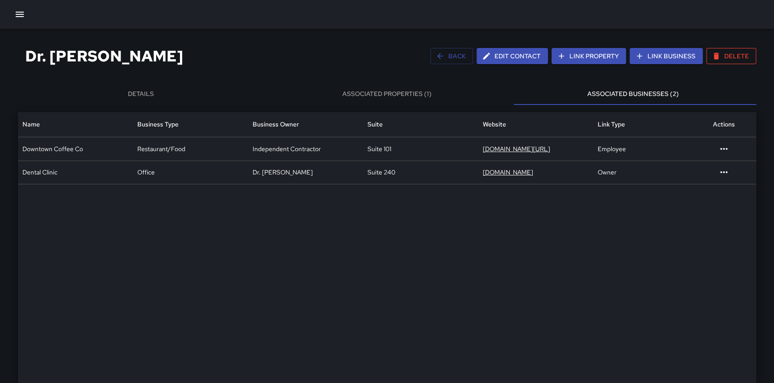
click at [591, 65] on div "Dr. [PERSON_NAME] Back Edit Contact Link Property Link Business Delete" at bounding box center [387, 56] width 739 height 33
click at [585, 58] on button "Link Property" at bounding box center [589, 56] width 75 height 17
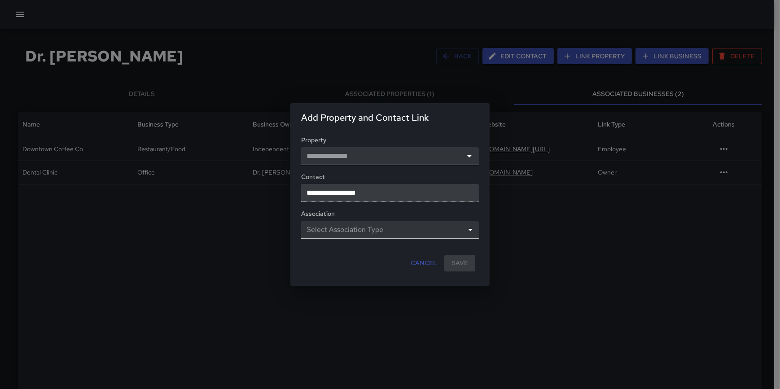
click at [382, 73] on div "**********" at bounding box center [390, 194] width 780 height 389
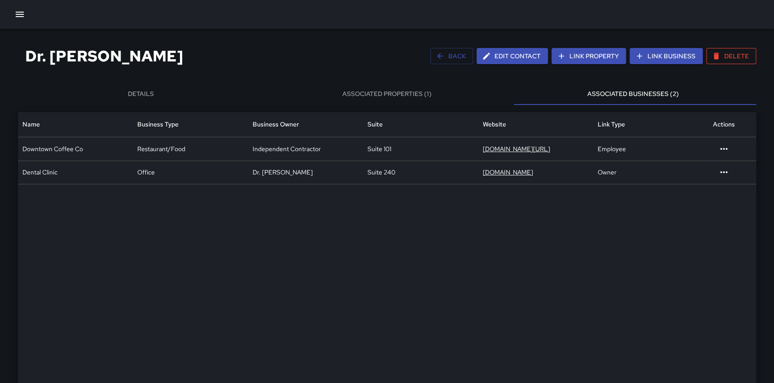
click at [608, 55] on button "Link Property" at bounding box center [589, 56] width 75 height 17
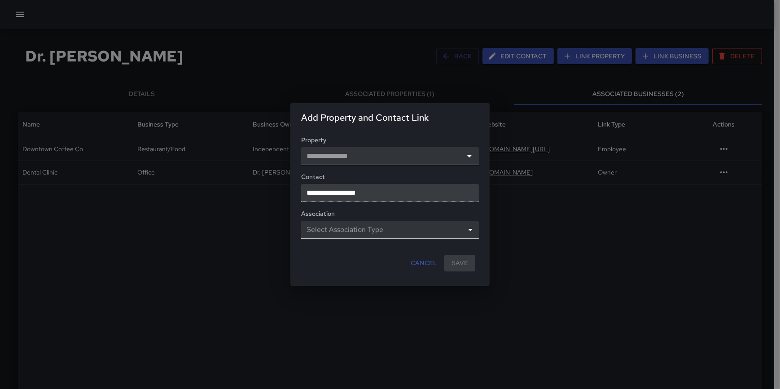
click at [657, 59] on div "**********" at bounding box center [390, 194] width 780 height 389
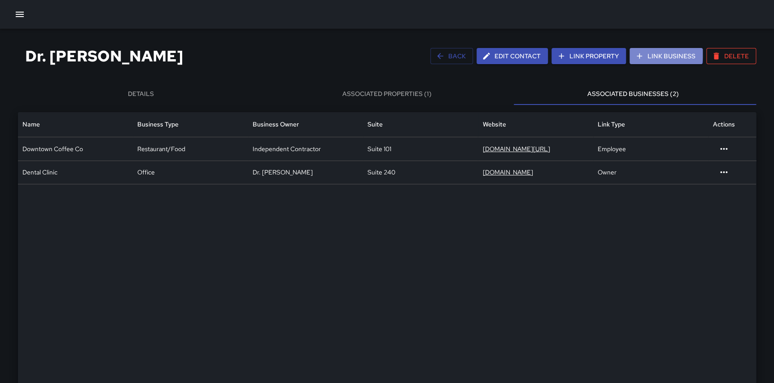
click at [664, 53] on button "Link Business" at bounding box center [666, 56] width 73 height 17
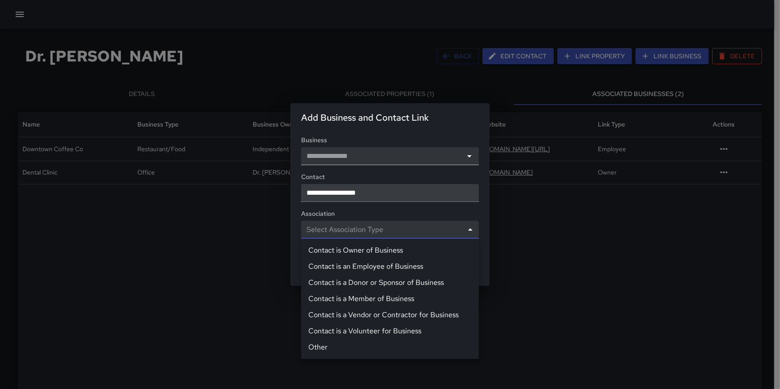
click at [424, 233] on body "**********" at bounding box center [390, 246] width 780 height 493
click at [488, 267] on div at bounding box center [390, 194] width 780 height 389
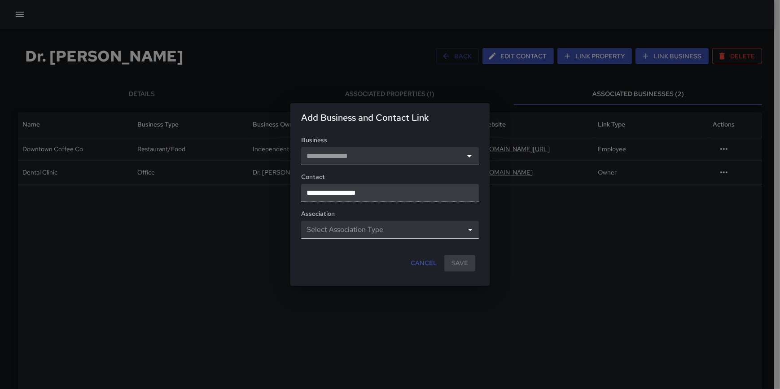
click at [670, 224] on div "**********" at bounding box center [390, 194] width 780 height 389
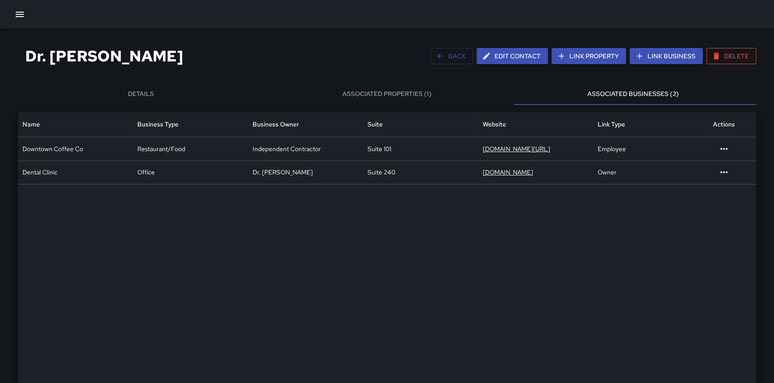
click at [673, 54] on button "Link Business" at bounding box center [666, 56] width 73 height 17
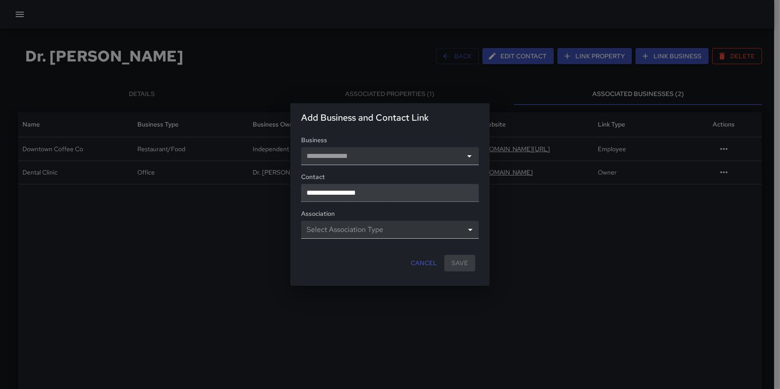
click at [601, 72] on div "**********" at bounding box center [390, 194] width 780 height 389
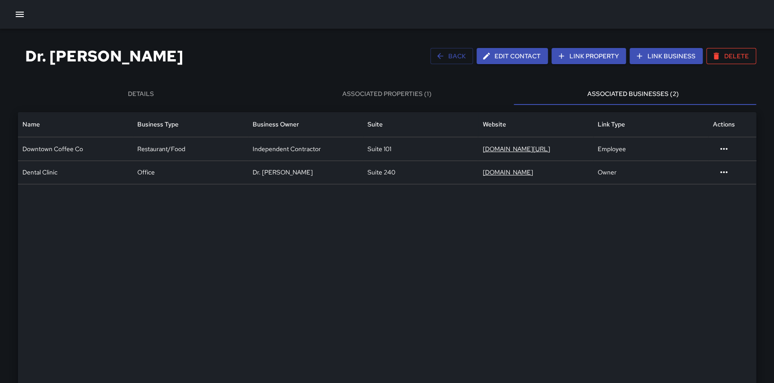
click at [660, 56] on button "Link Business" at bounding box center [666, 56] width 73 height 17
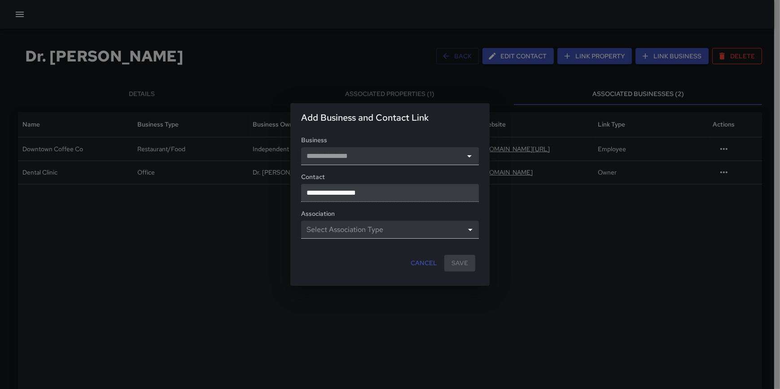
click at [715, 229] on div "**********" at bounding box center [390, 194] width 780 height 389
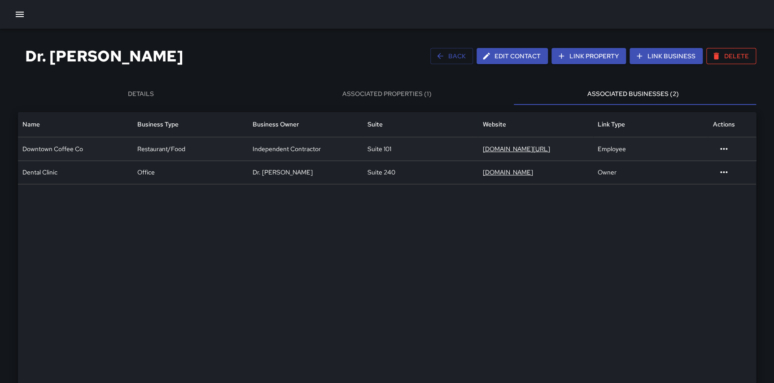
click at [425, 153] on div "Suite 101" at bounding box center [420, 148] width 115 height 23
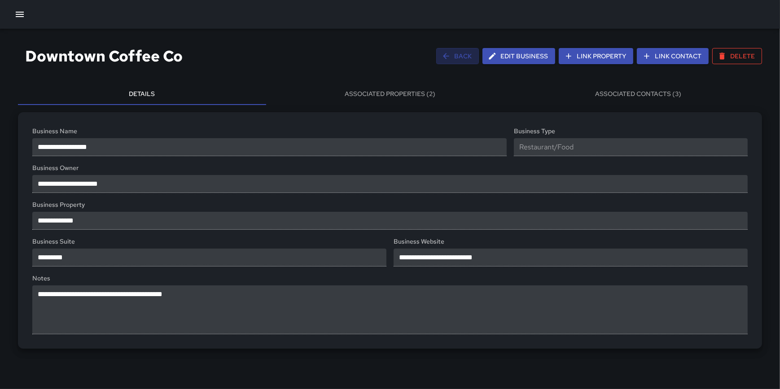
click at [451, 62] on button "Back" at bounding box center [457, 56] width 43 height 17
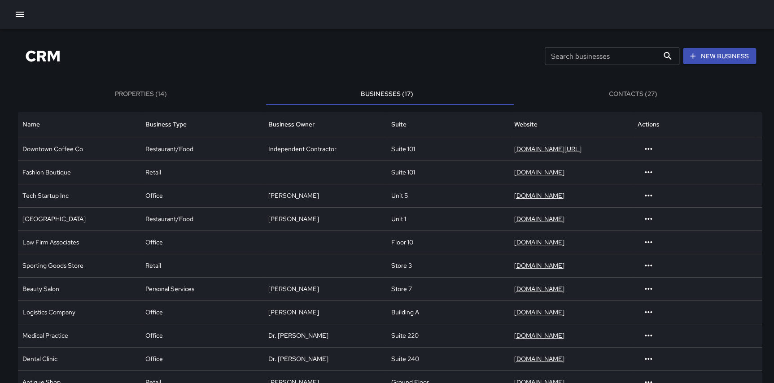
click at [638, 92] on button "Contacts (27)" at bounding box center [633, 95] width 246 height 22
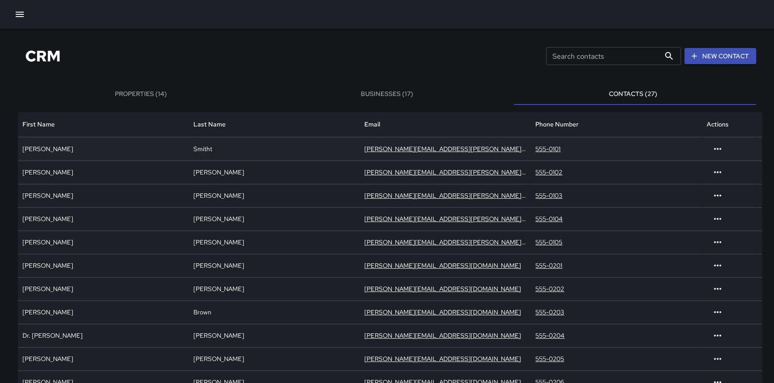
click at [484, 149] on div "[PERSON_NAME][EMAIL_ADDRESS][PERSON_NAME][DOMAIN_NAME]" at bounding box center [445, 148] width 171 height 23
click at [473, 148] on div "[PERSON_NAME][EMAIL_ADDRESS][PERSON_NAME][DOMAIN_NAME]" at bounding box center [445, 148] width 171 height 23
click at [308, 145] on div "Smitht" at bounding box center [274, 148] width 171 height 23
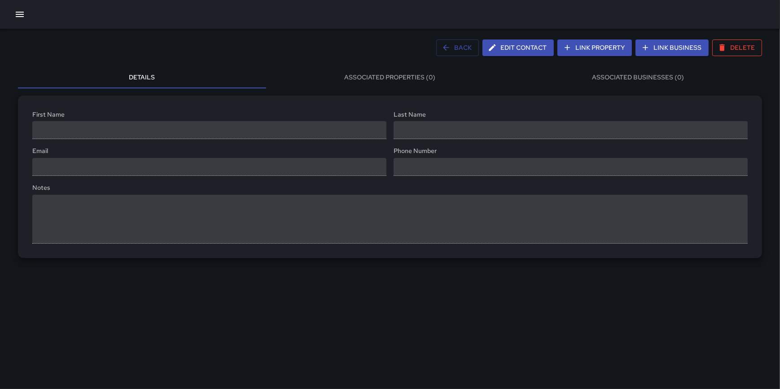
click at [308, 145] on div "Back Edit Contact Link Property Link Business Delete Details Associated Propert…" at bounding box center [390, 194] width 780 height 389
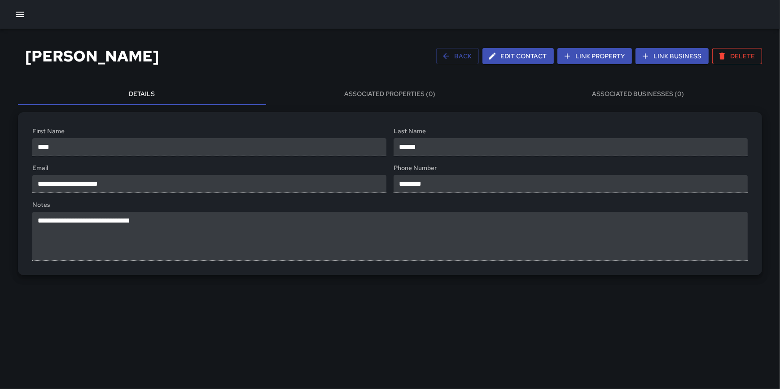
click at [666, 58] on button "Link Business" at bounding box center [672, 56] width 73 height 17
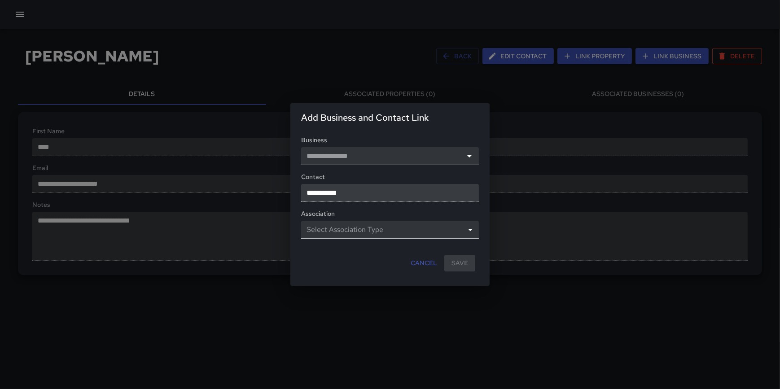
drag, startPoint x: 428, startPoint y: 266, endPoint x: 445, endPoint y: 252, distance: 22.0
click at [428, 266] on button "Cancel" at bounding box center [424, 263] width 34 height 17
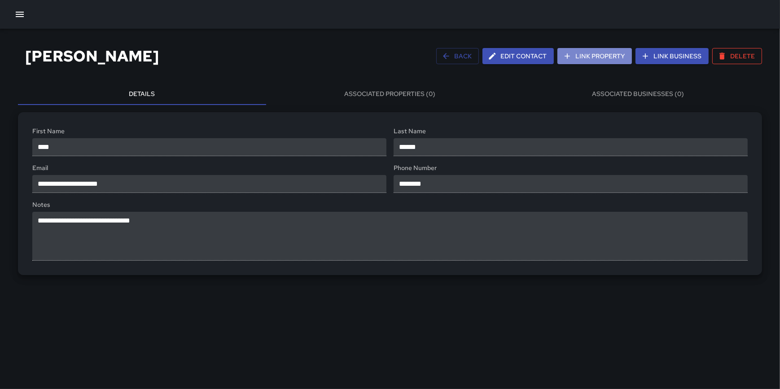
click at [609, 57] on button "Link Property" at bounding box center [595, 56] width 75 height 17
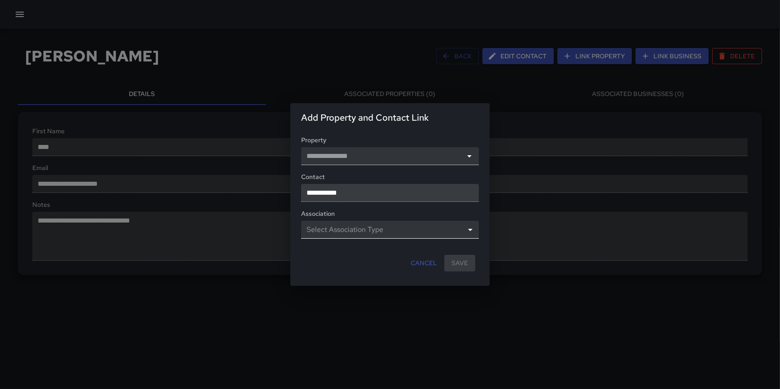
click at [400, 233] on body "**********" at bounding box center [390, 194] width 780 height 389
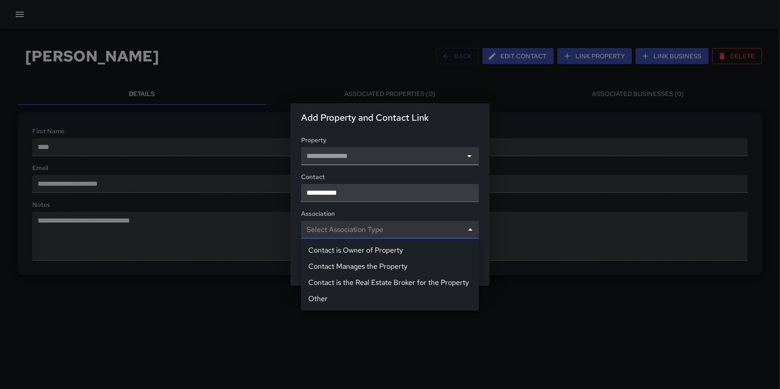
click at [404, 213] on div at bounding box center [390, 194] width 780 height 389
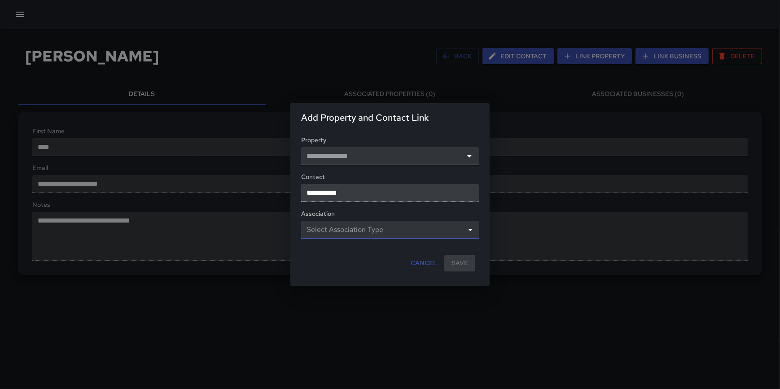
click at [671, 56] on div "**********" at bounding box center [390, 194] width 780 height 389
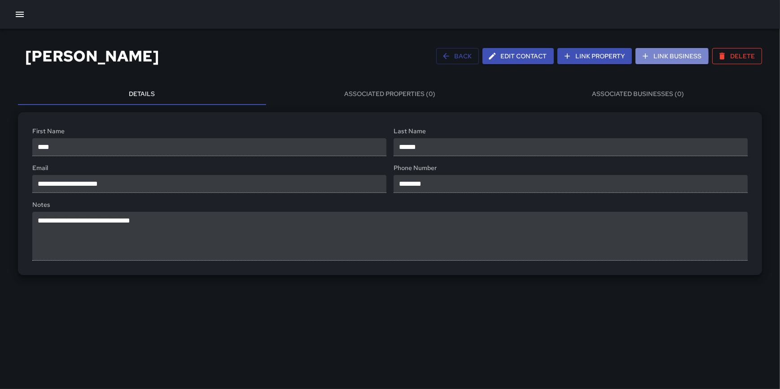
click at [663, 57] on button "Link Business" at bounding box center [672, 56] width 73 height 17
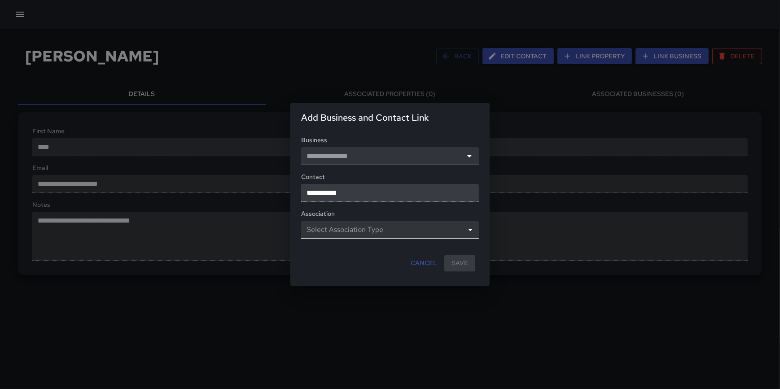
click at [517, 91] on div "**********" at bounding box center [390, 194] width 780 height 389
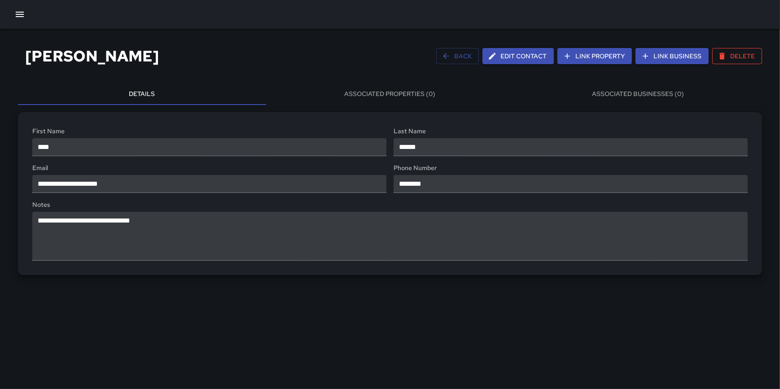
click at [662, 57] on button "Link Business" at bounding box center [672, 56] width 73 height 17
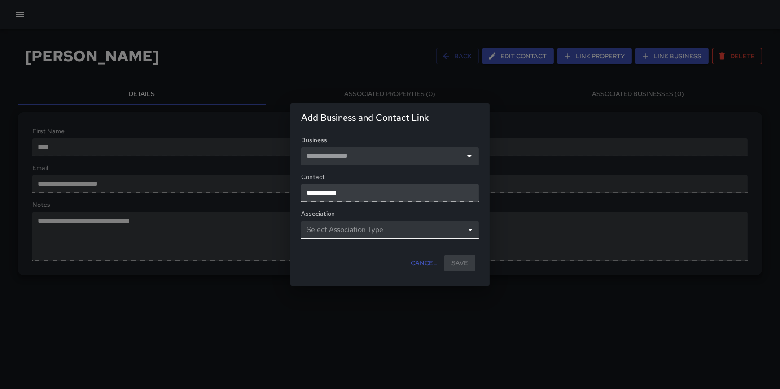
click at [409, 231] on body "**********" at bounding box center [390, 194] width 780 height 389
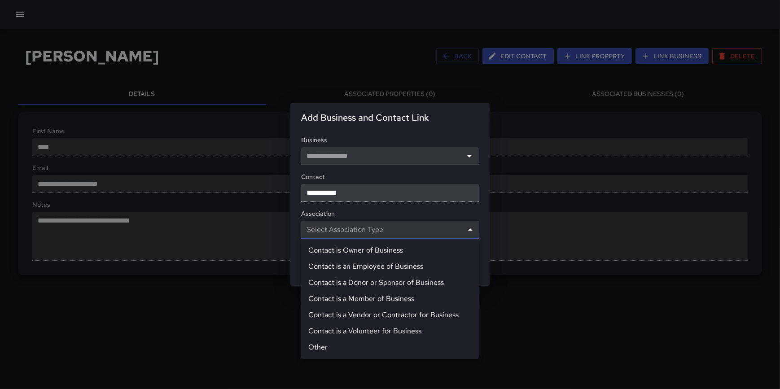
click at [552, 82] on div at bounding box center [390, 194] width 780 height 389
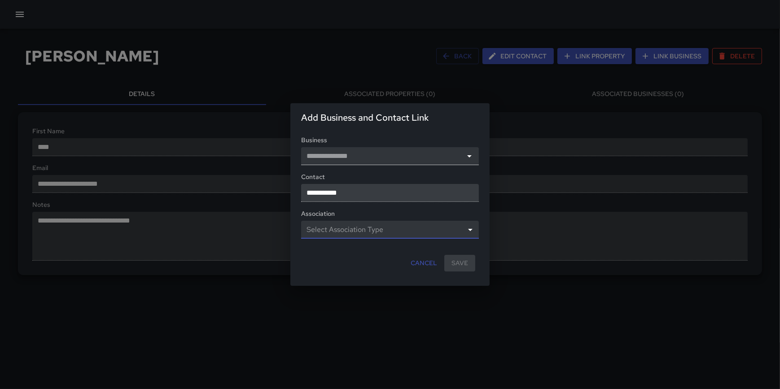
click at [431, 266] on button "Cancel" at bounding box center [424, 263] width 34 height 17
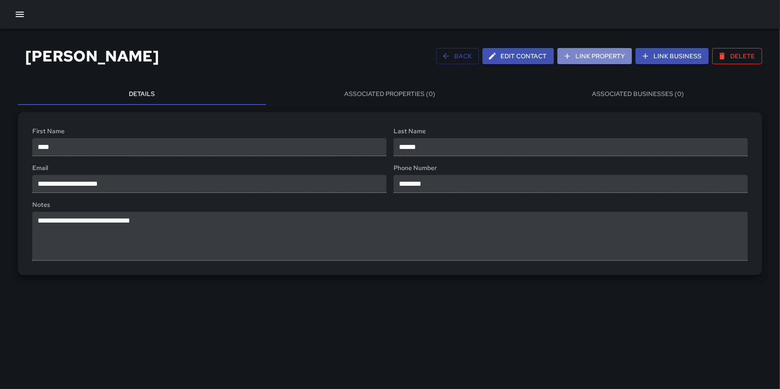
click at [622, 58] on button "Link Property" at bounding box center [595, 56] width 75 height 17
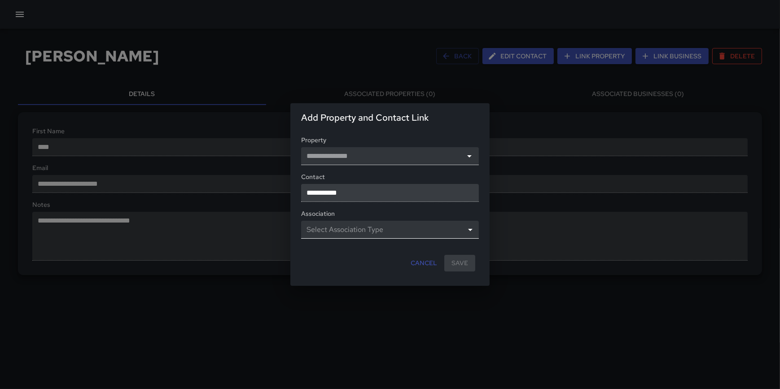
click at [446, 229] on body "**********" at bounding box center [390, 194] width 780 height 389
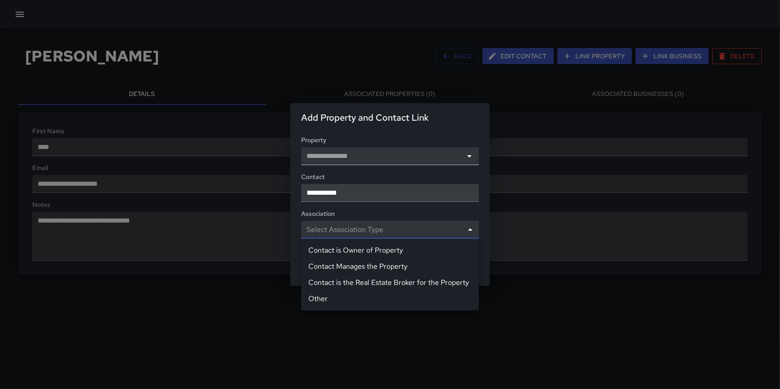
click at [559, 90] on div at bounding box center [390, 194] width 780 height 389
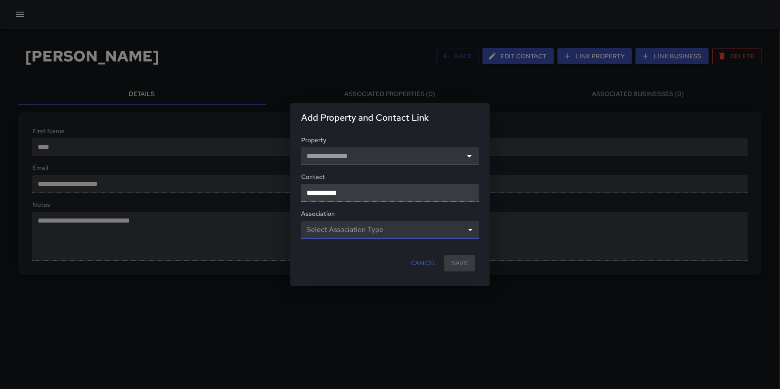
click at [428, 264] on button "Cancel" at bounding box center [424, 263] width 34 height 17
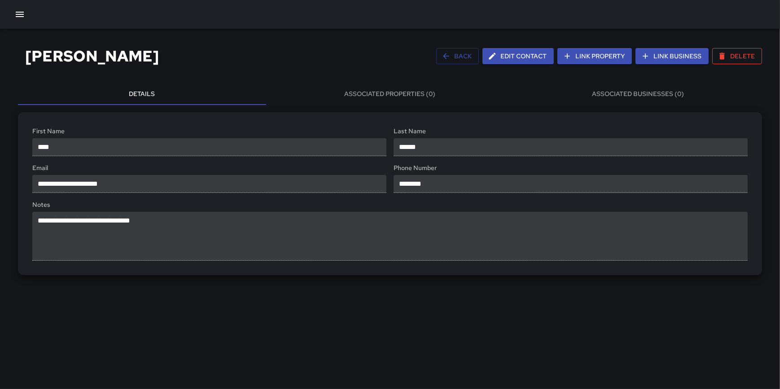
click at [663, 50] on button "Link Business" at bounding box center [672, 56] width 73 height 17
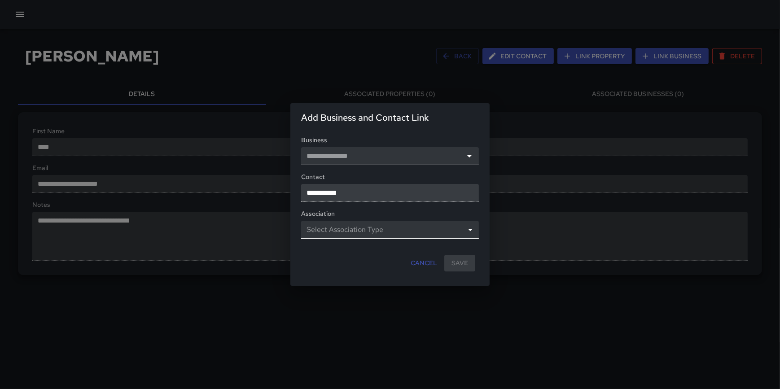
click at [431, 222] on body "**********" at bounding box center [390, 194] width 780 height 389
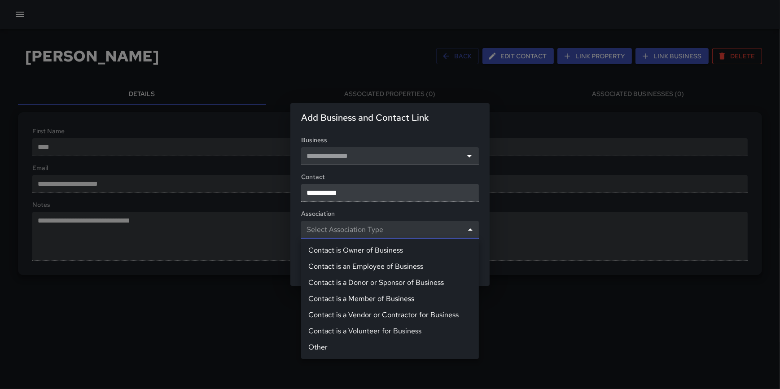
click at [712, 79] on div at bounding box center [390, 194] width 780 height 389
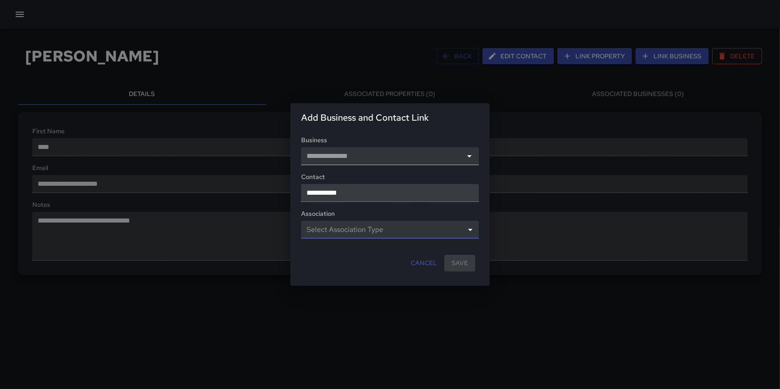
click at [420, 264] on button "Cancel" at bounding box center [424, 263] width 34 height 17
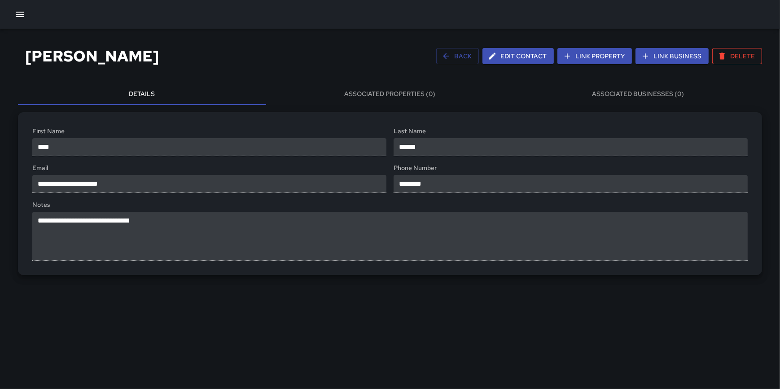
click at [525, 55] on button "Edit Contact" at bounding box center [518, 56] width 71 height 17
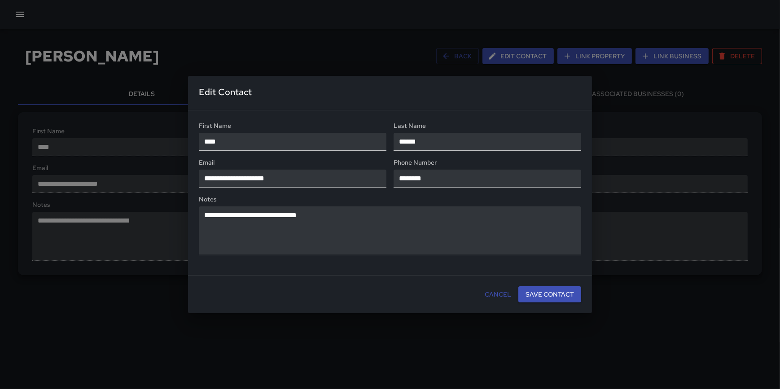
click at [504, 294] on button "Cancel" at bounding box center [498, 294] width 34 height 17
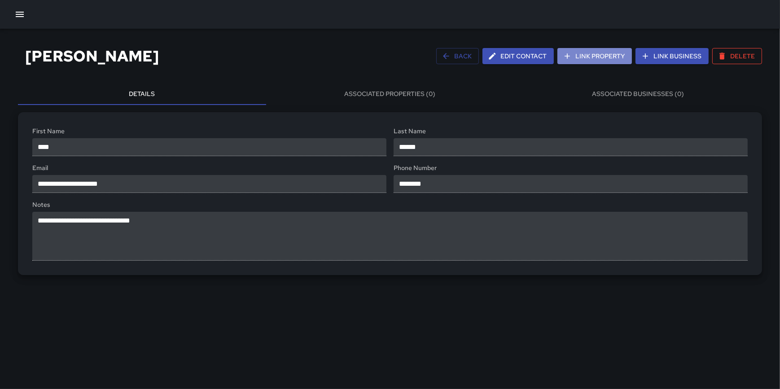
click at [595, 60] on button "Link Property" at bounding box center [595, 56] width 75 height 17
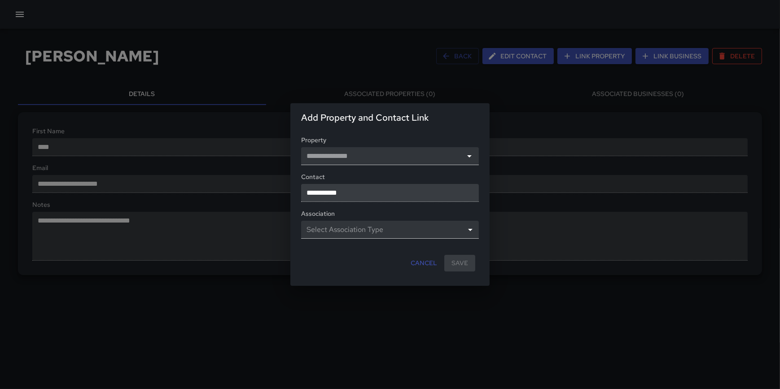
click at [534, 81] on div "**********" at bounding box center [390, 194] width 780 height 389
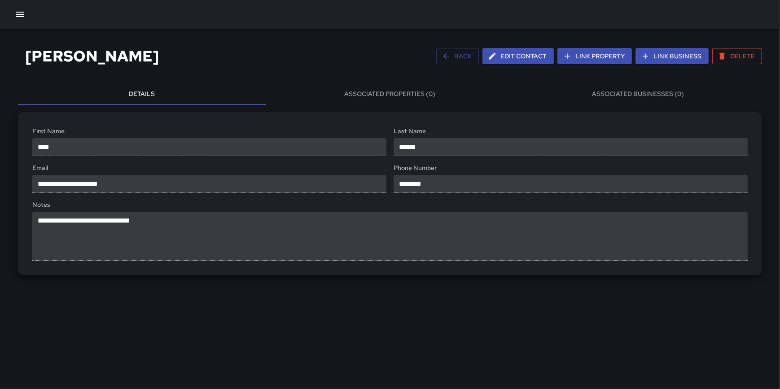
click at [660, 52] on button "Link Business" at bounding box center [672, 56] width 73 height 17
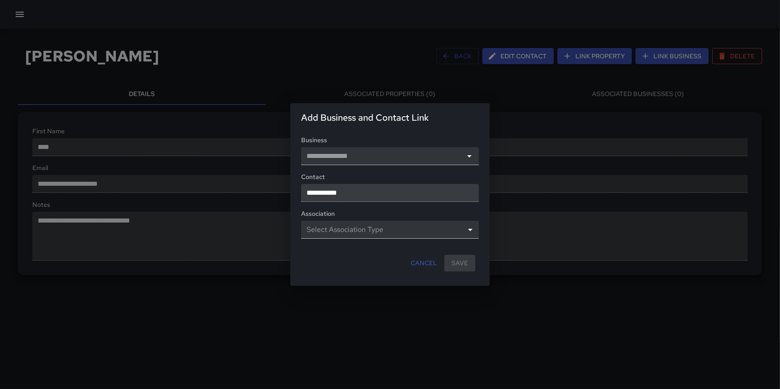
click at [432, 264] on button "Cancel" at bounding box center [424, 263] width 34 height 17
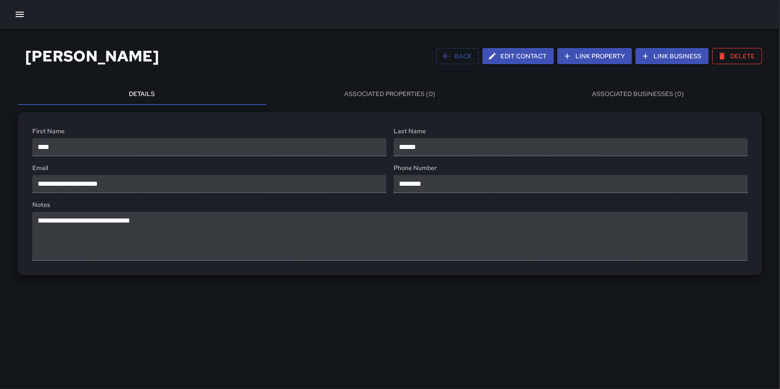
click at [512, 54] on button "Edit Contact" at bounding box center [518, 56] width 71 height 17
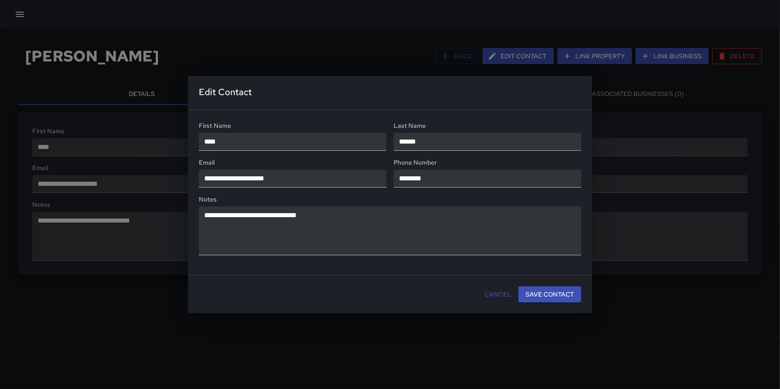
click at [499, 298] on button "Cancel" at bounding box center [498, 294] width 34 height 17
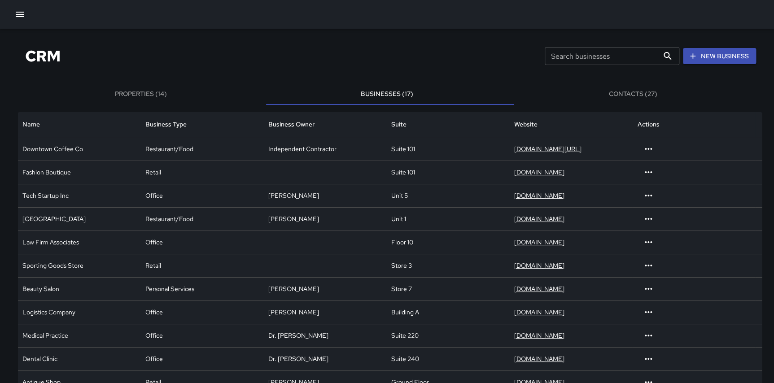
click at [637, 92] on button "Contacts (27)" at bounding box center [633, 95] width 246 height 22
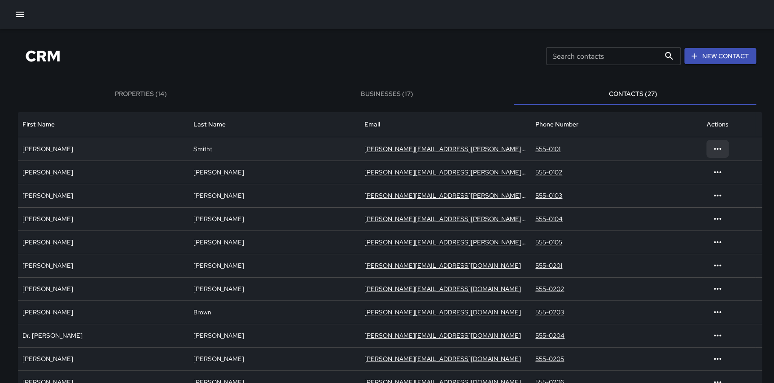
click at [722, 148] on icon at bounding box center [717, 149] width 11 height 11
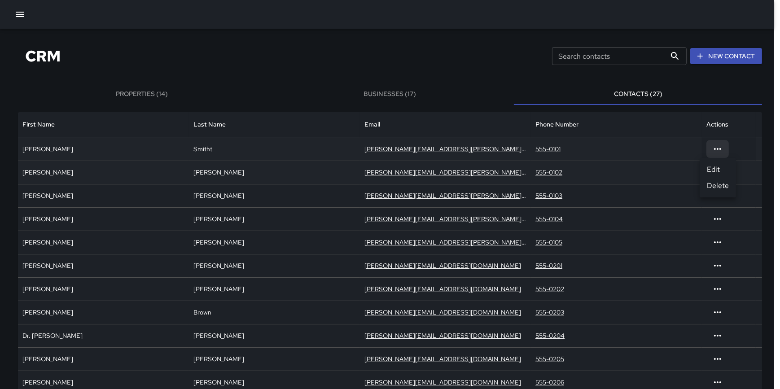
click at [724, 168] on li "Edit" at bounding box center [718, 170] width 36 height 16
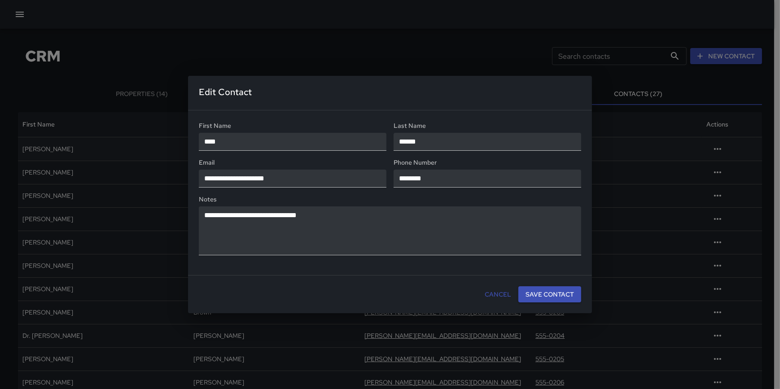
click at [509, 294] on button "Cancel" at bounding box center [498, 294] width 34 height 17
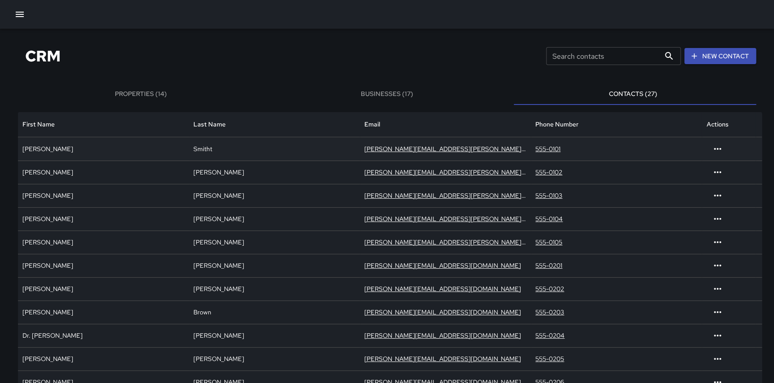
click at [602, 150] on div "555-0101" at bounding box center [616, 148] width 171 height 23
click at [251, 146] on div "Smitht" at bounding box center [274, 148] width 171 height 23
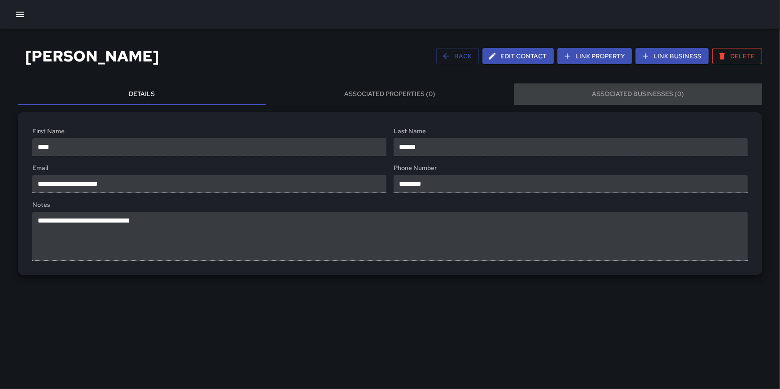
click at [636, 92] on button "Associated Businesses (0)" at bounding box center [638, 95] width 248 height 22
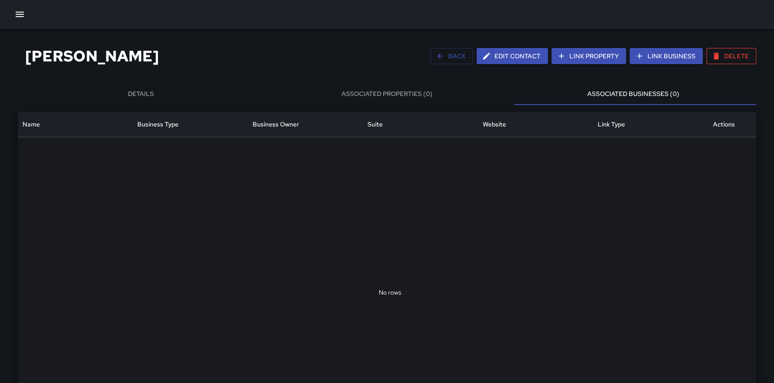
click at [408, 98] on button "Associated Properties (0)" at bounding box center [387, 95] width 246 height 22
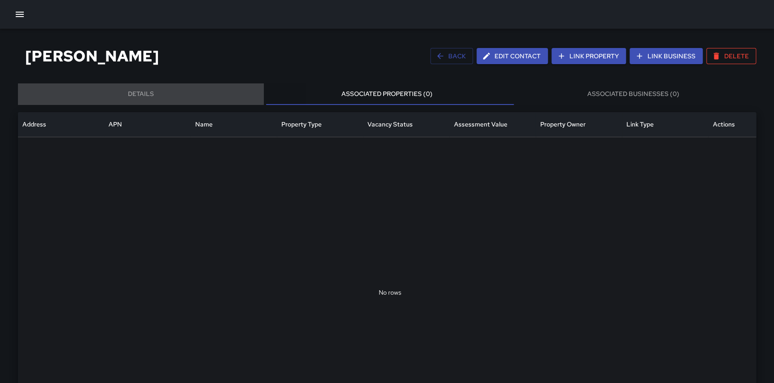
click at [161, 95] on button "Details" at bounding box center [141, 95] width 246 height 22
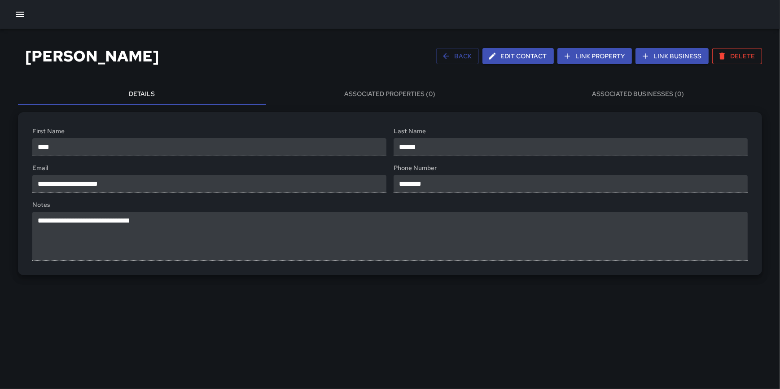
click at [604, 54] on button "Link Property" at bounding box center [595, 56] width 75 height 17
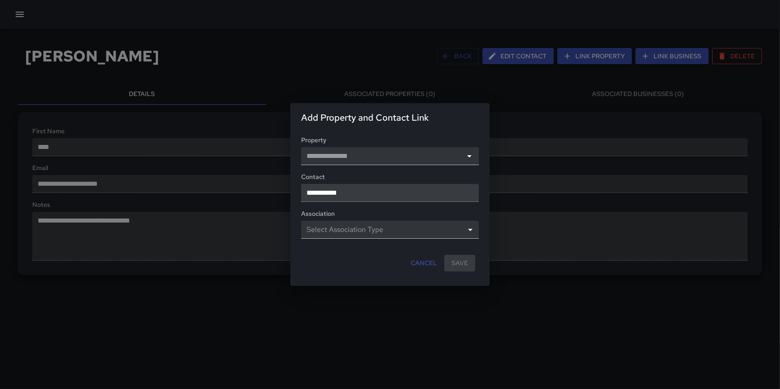
click at [430, 262] on button "Cancel" at bounding box center [424, 263] width 34 height 17
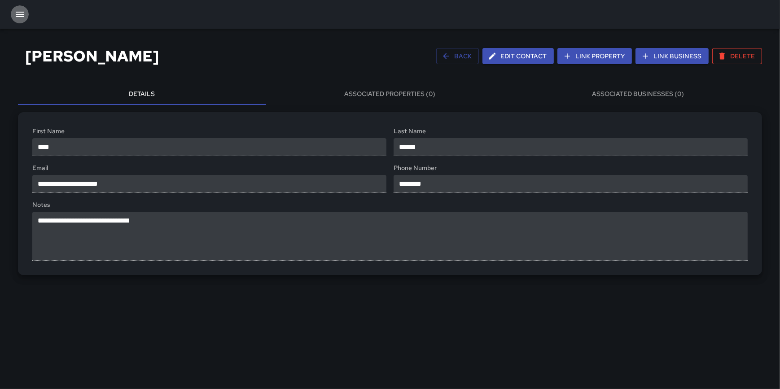
click at [16, 12] on icon "button" at bounding box center [19, 14] width 11 height 11
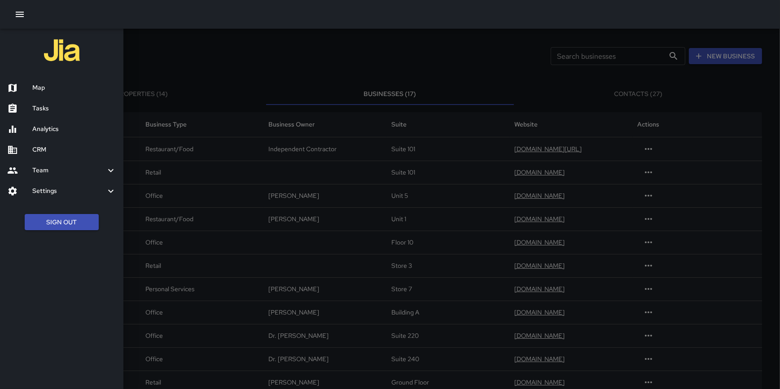
click at [244, 150] on div at bounding box center [390, 194] width 780 height 389
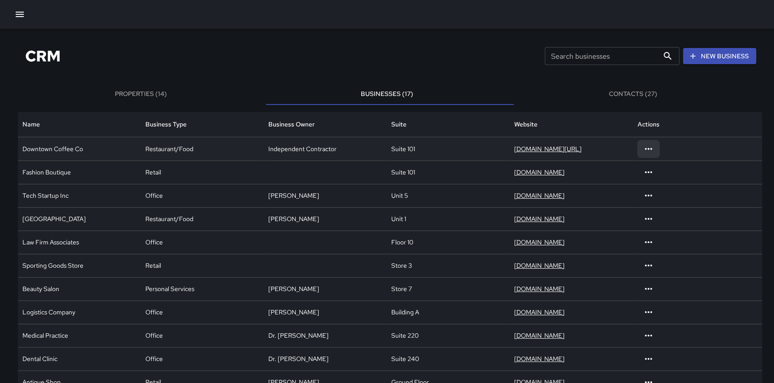
click at [654, 146] on icon at bounding box center [648, 149] width 11 height 11
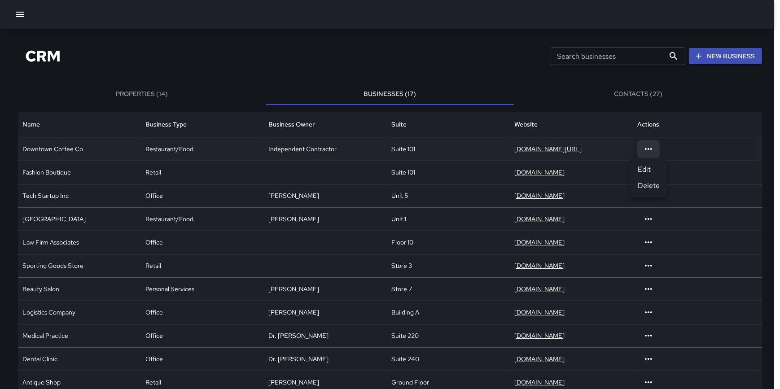
click at [682, 146] on div at bounding box center [390, 194] width 780 height 389
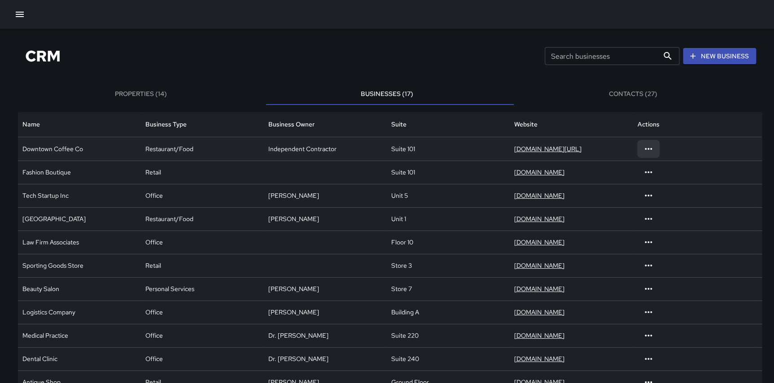
click at [646, 149] on icon at bounding box center [648, 149] width 7 height 2
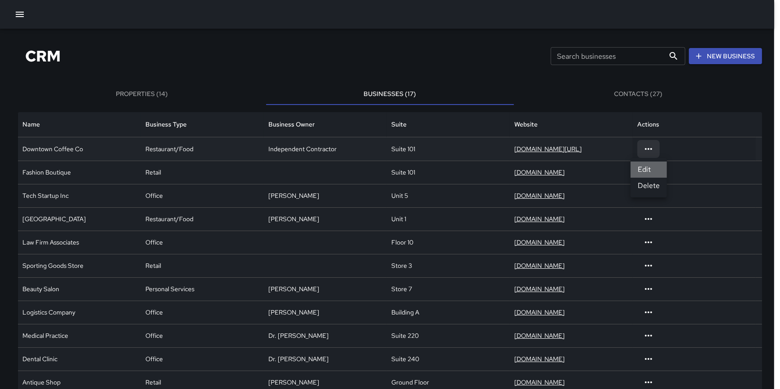
click at [646, 173] on li "Edit" at bounding box center [649, 170] width 36 height 16
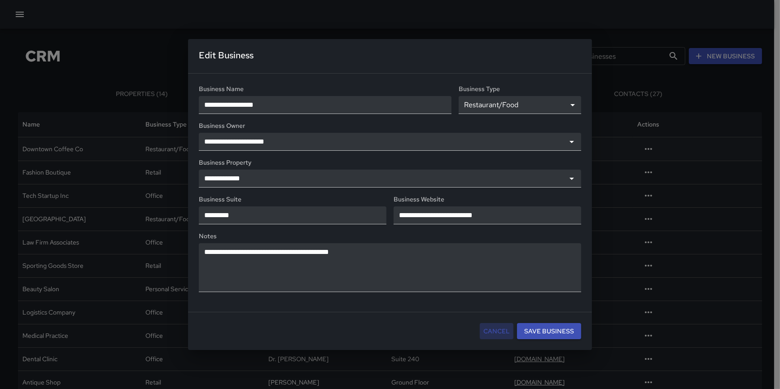
click at [503, 332] on button "Cancel" at bounding box center [497, 331] width 34 height 17
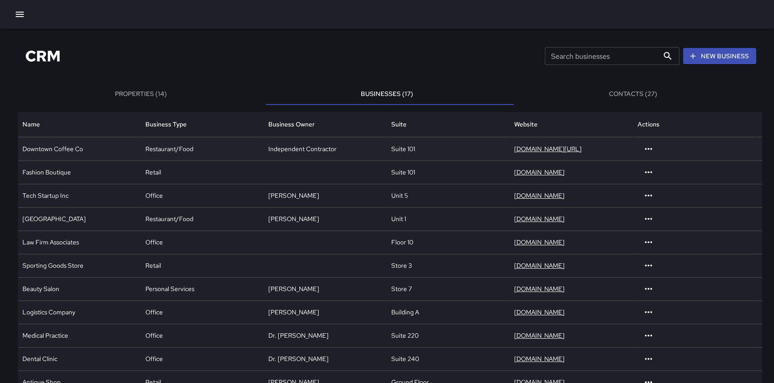
click at [216, 153] on div "Restaurant/Food" at bounding box center [202, 148] width 123 height 23
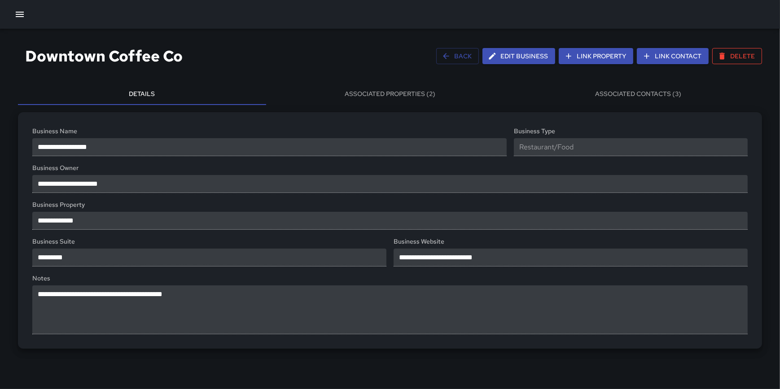
click at [426, 94] on button "Associated Properties (2)" at bounding box center [390, 95] width 248 height 22
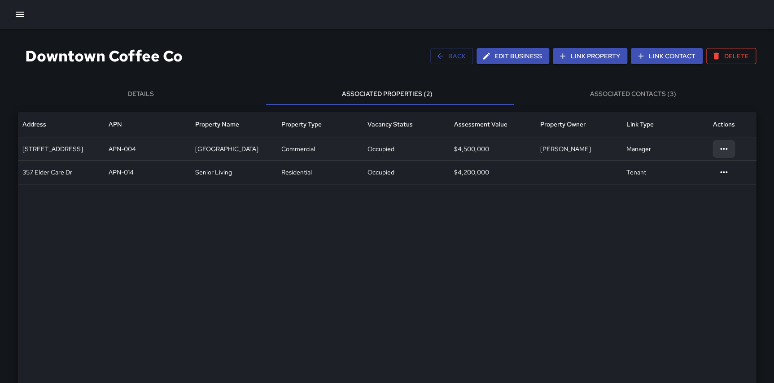
click at [724, 150] on icon at bounding box center [724, 149] width 7 height 2
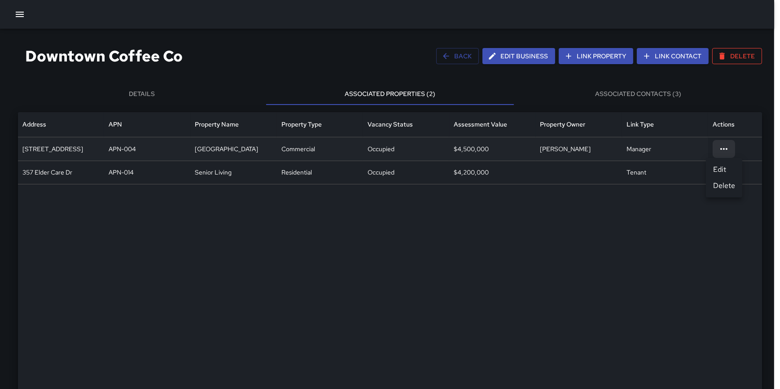
click at [680, 152] on div at bounding box center [390, 194] width 780 height 389
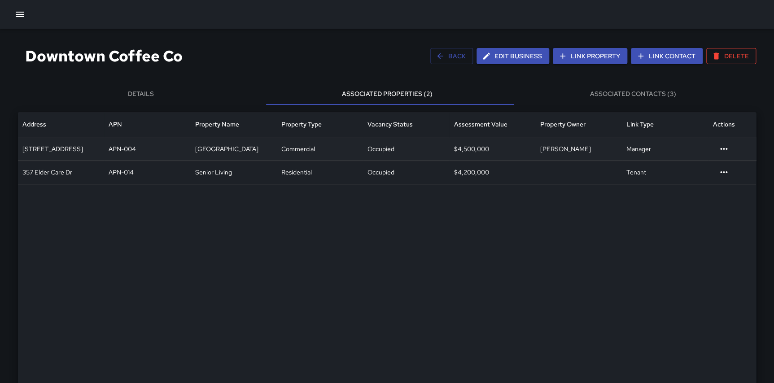
click at [651, 149] on div "Manager" at bounding box center [665, 148] width 86 height 23
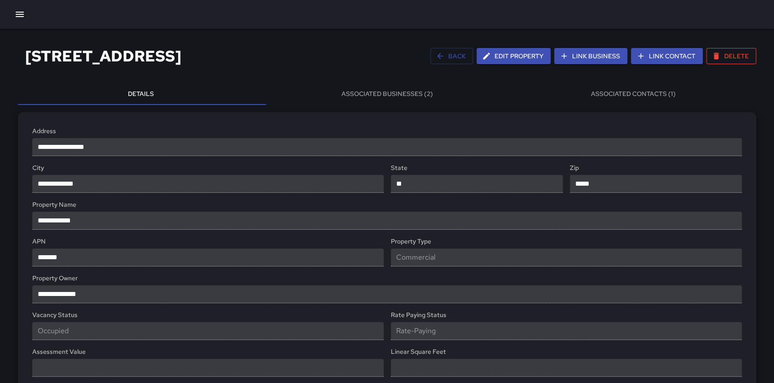
click at [494, 99] on button "Associated Businesses (2)" at bounding box center [387, 95] width 246 height 22
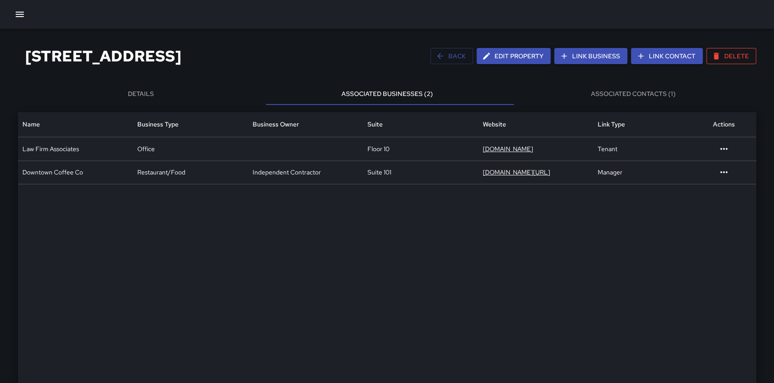
click at [487, 81] on div "[STREET_ADDRESS] Back Edit Property Link Business Link Contact Delete Details A…" at bounding box center [387, 261] width 774 height 464
click at [623, 297] on div at bounding box center [390, 316] width 744 height 264
